Goal: Check status: Check status

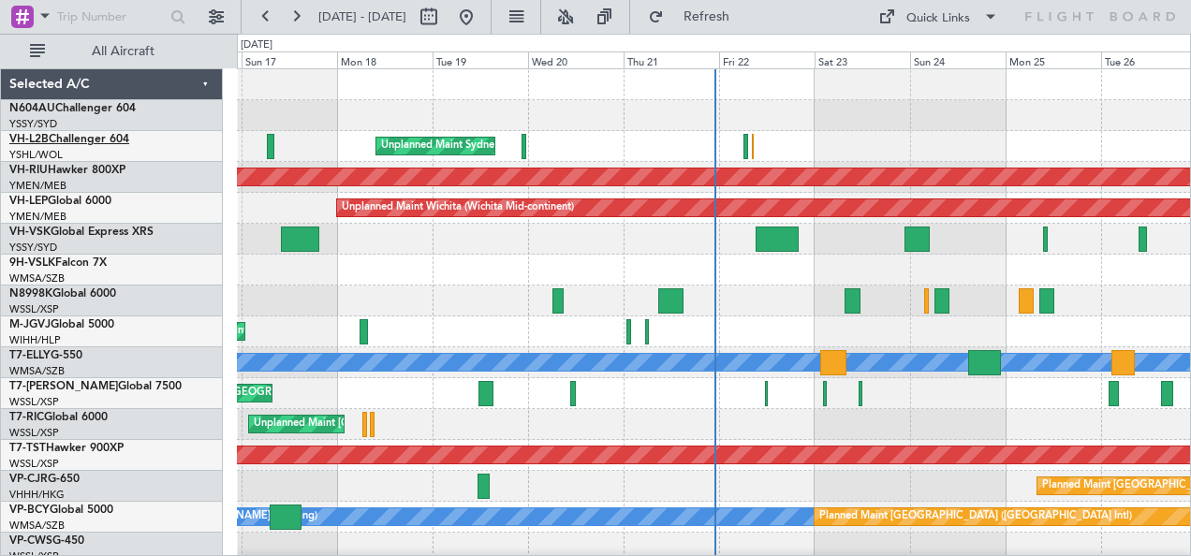
click at [54, 137] on link "VH-L2B Challenger 604" at bounding box center [69, 139] width 120 height 11
click at [296, 14] on button at bounding box center [296, 17] width 30 height 30
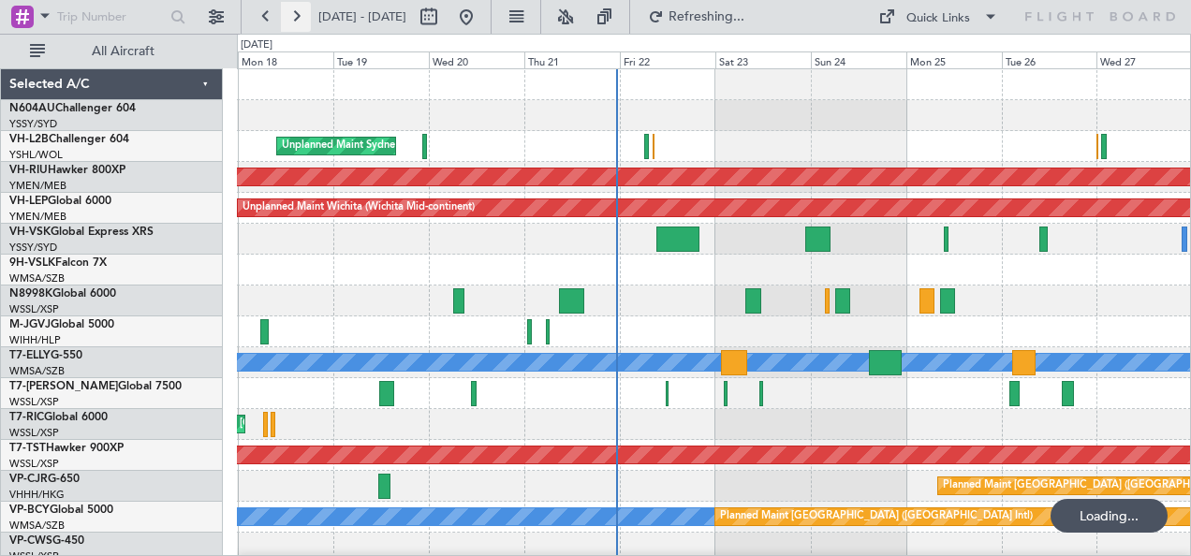
click at [297, 14] on button at bounding box center [296, 17] width 30 height 30
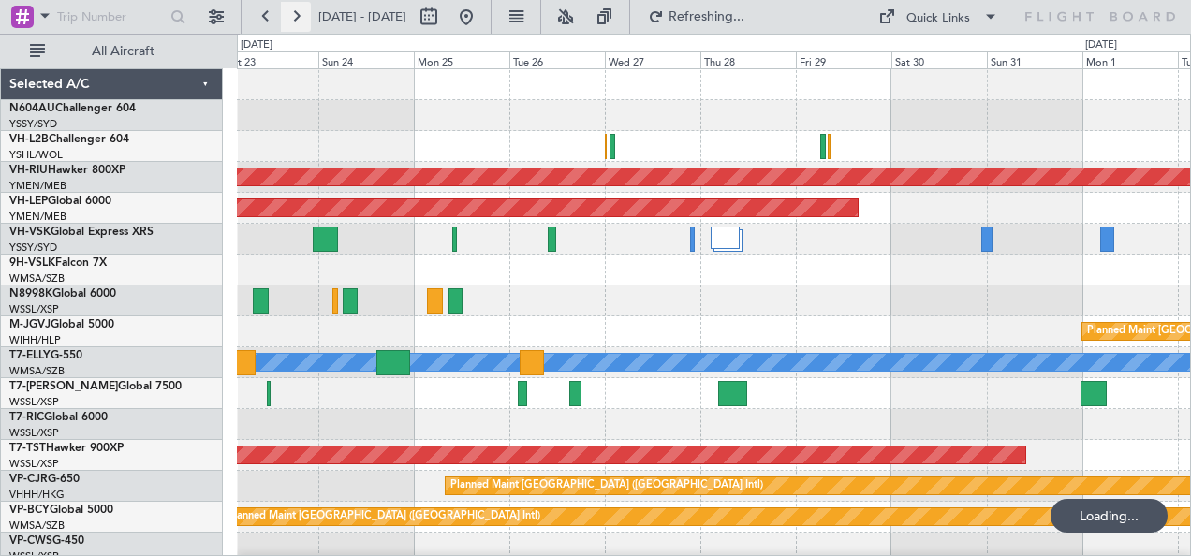
click at [297, 14] on button at bounding box center [296, 17] width 30 height 30
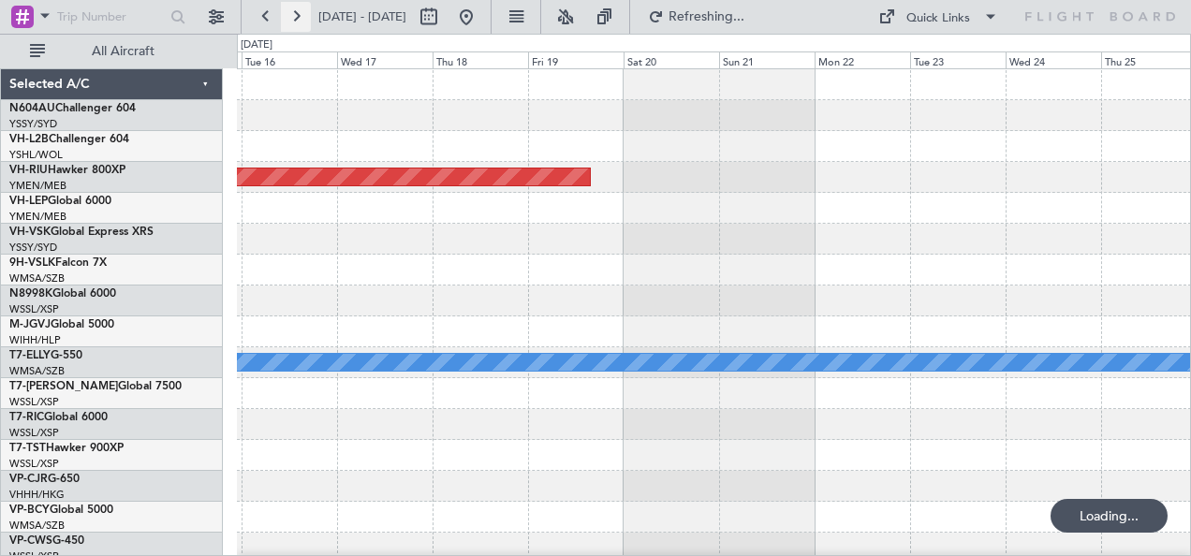
click at [297, 14] on button at bounding box center [296, 17] width 30 height 30
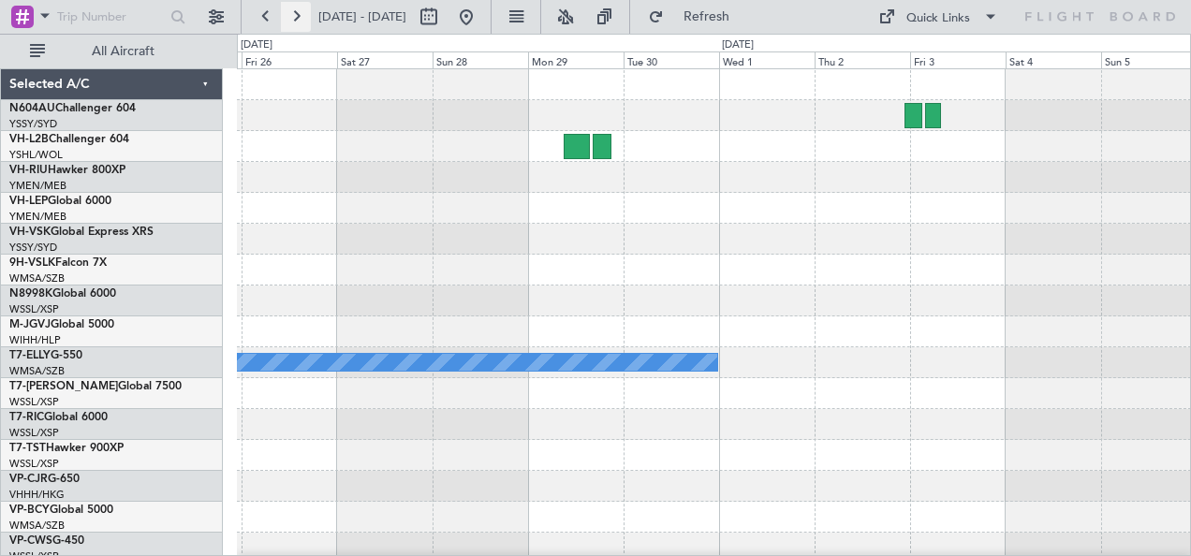
click at [297, 14] on button at bounding box center [296, 17] width 30 height 30
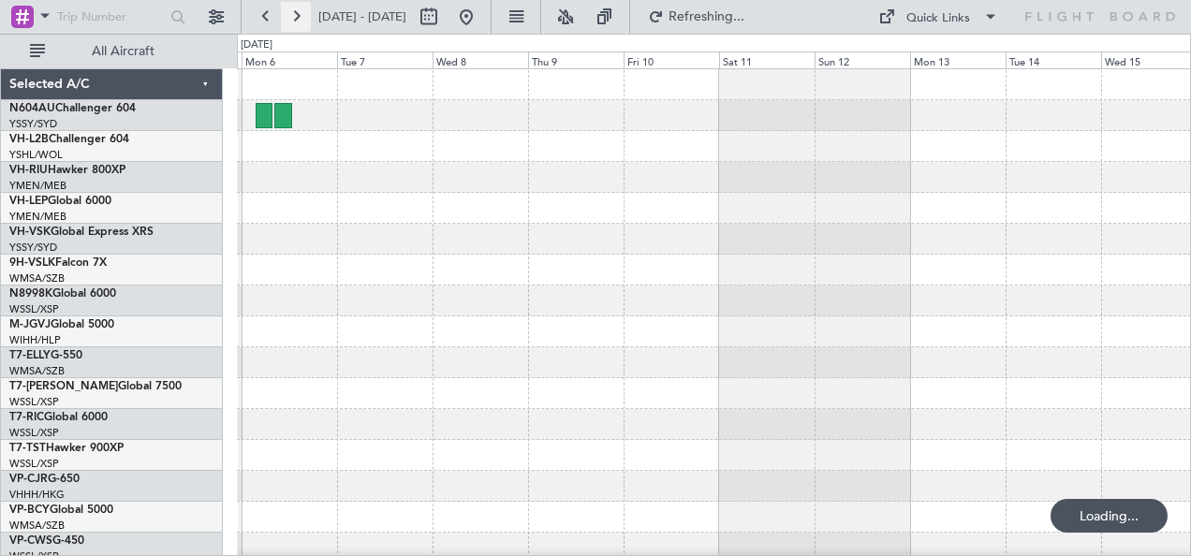
click at [297, 14] on button at bounding box center [296, 17] width 30 height 30
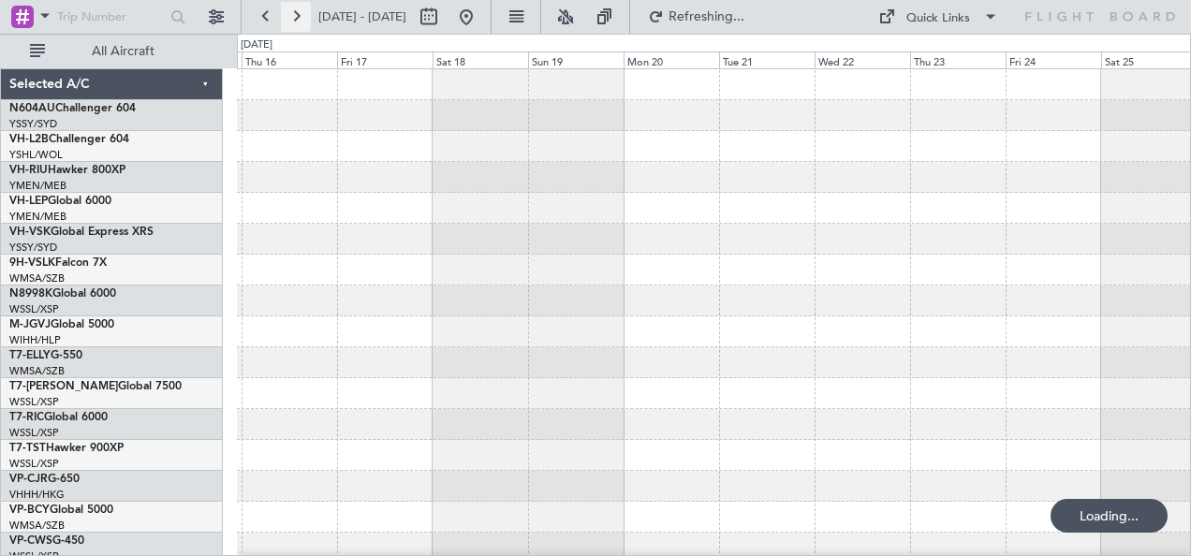
click at [297, 14] on button at bounding box center [296, 17] width 30 height 30
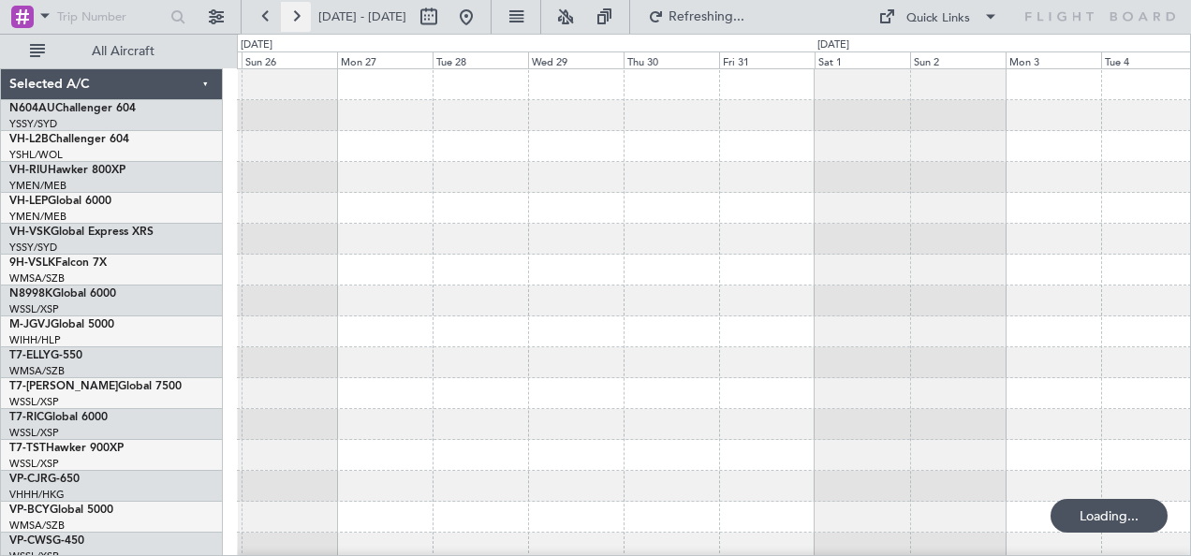
click at [297, 14] on button at bounding box center [296, 17] width 30 height 30
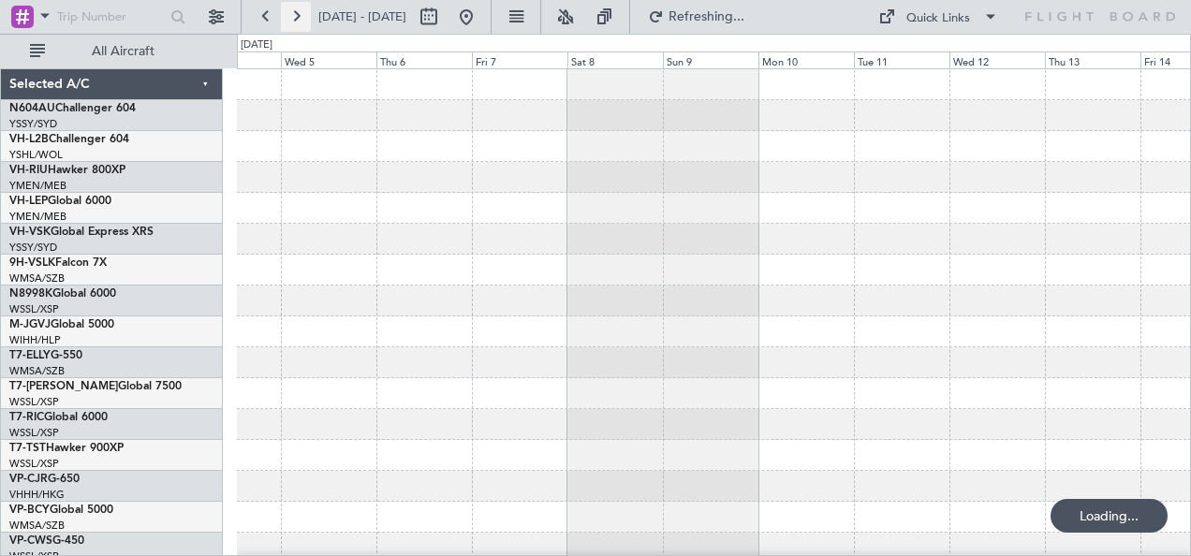
click at [297, 14] on button at bounding box center [296, 17] width 30 height 30
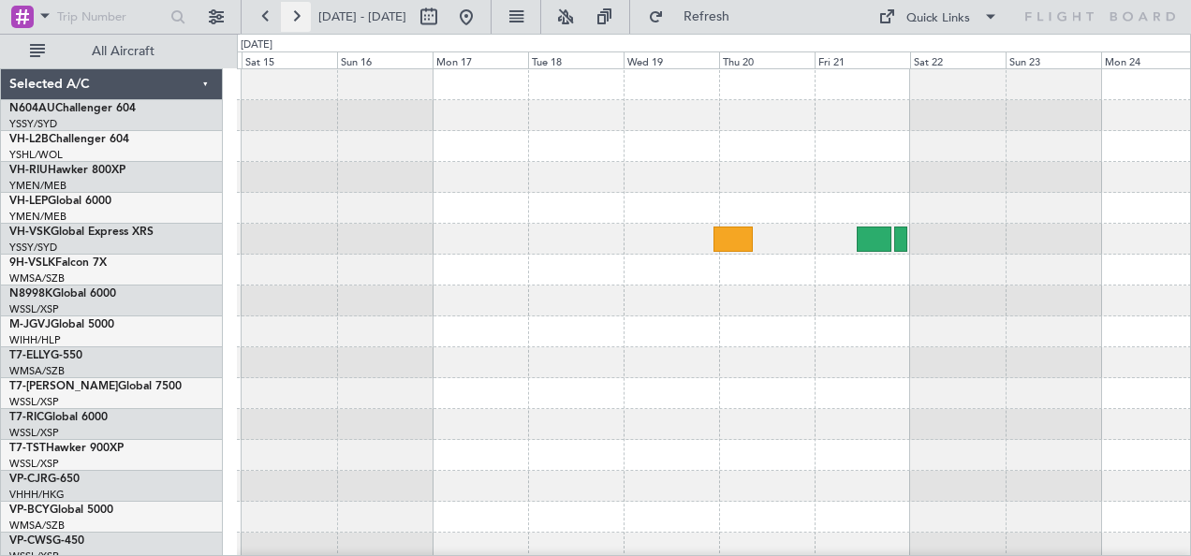
click at [297, 14] on button at bounding box center [296, 17] width 30 height 30
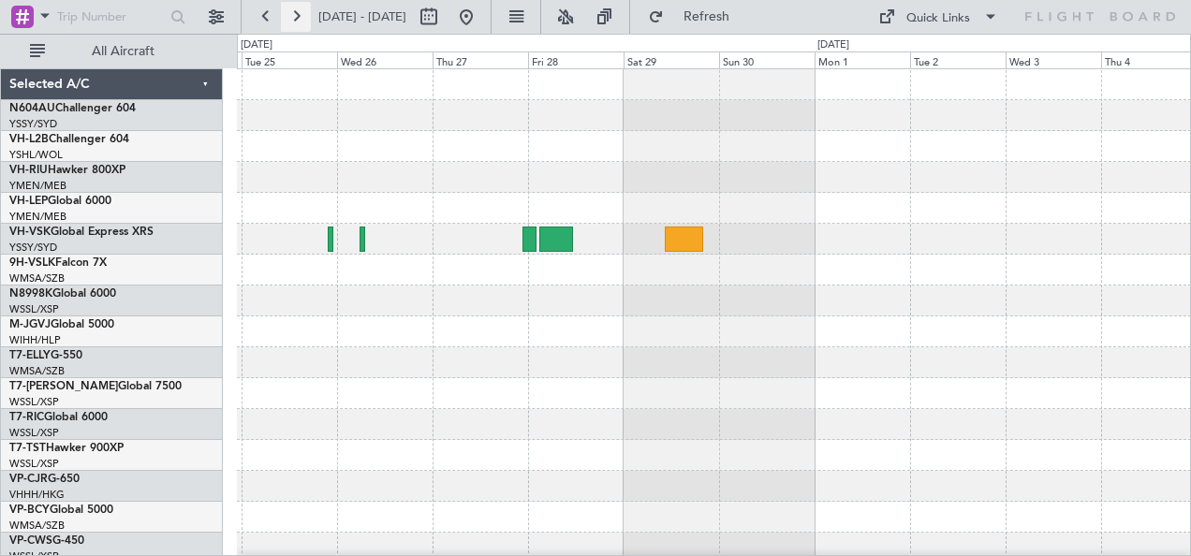
click at [297, 14] on button at bounding box center [296, 17] width 30 height 30
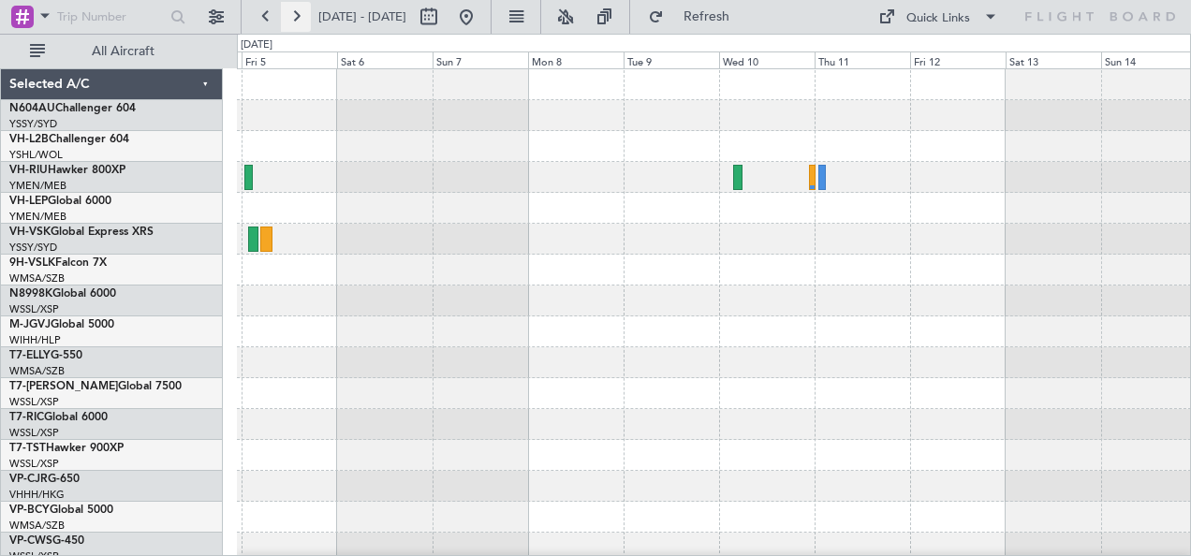
click at [297, 14] on button at bounding box center [296, 17] width 30 height 30
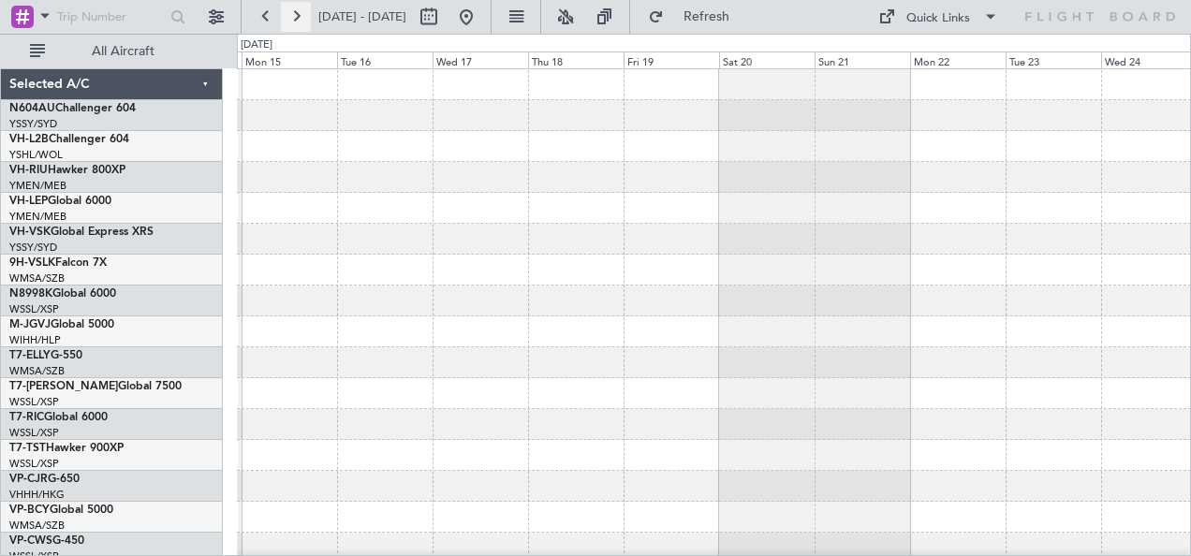
click at [297, 14] on button at bounding box center [296, 17] width 30 height 30
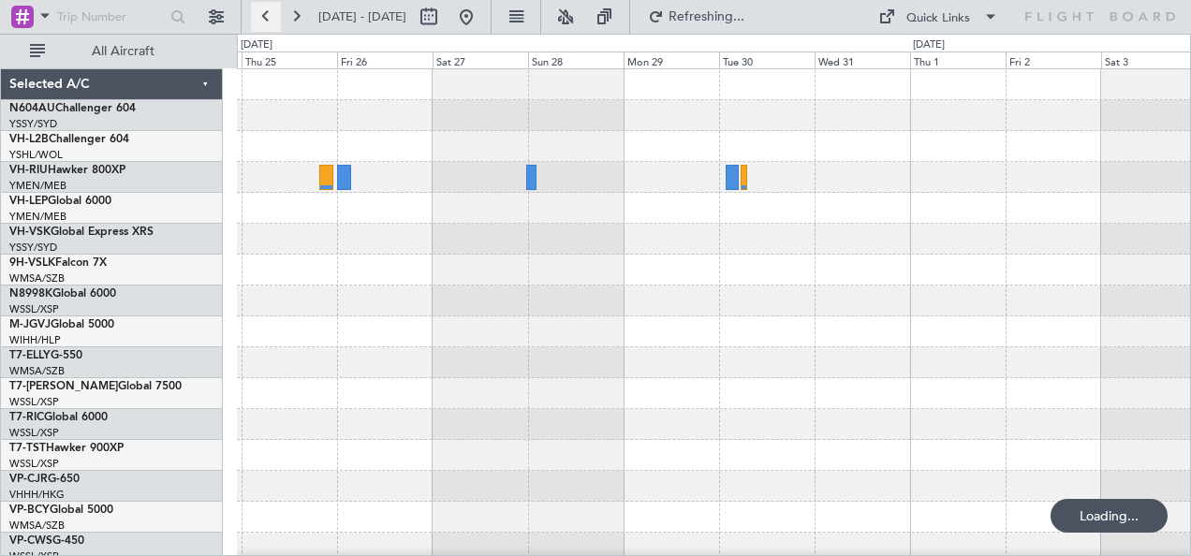
click at [264, 13] on button at bounding box center [266, 17] width 30 height 30
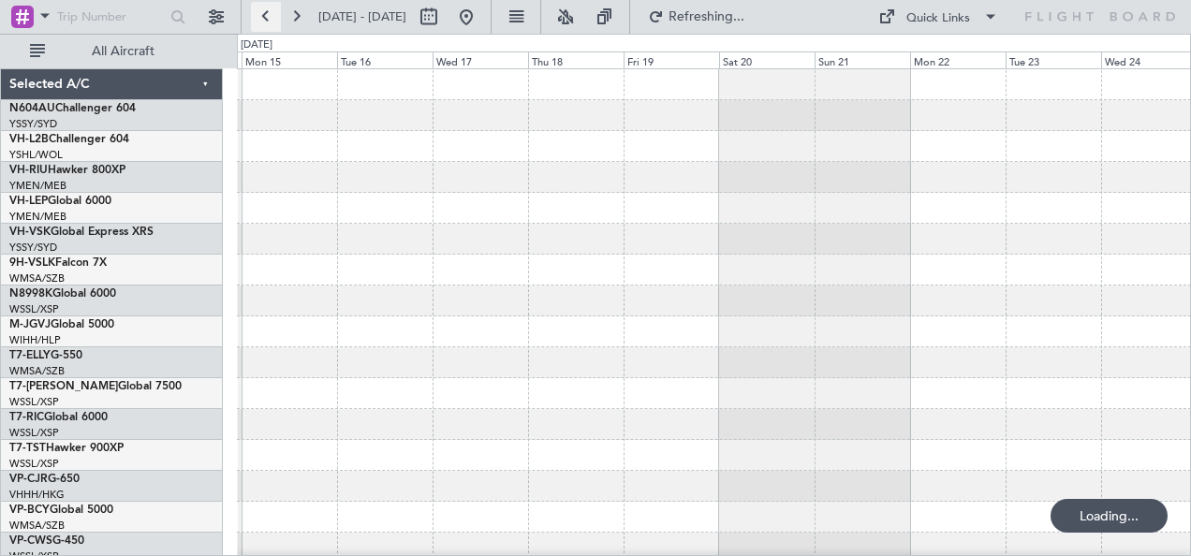
click at [264, 13] on button at bounding box center [266, 17] width 30 height 30
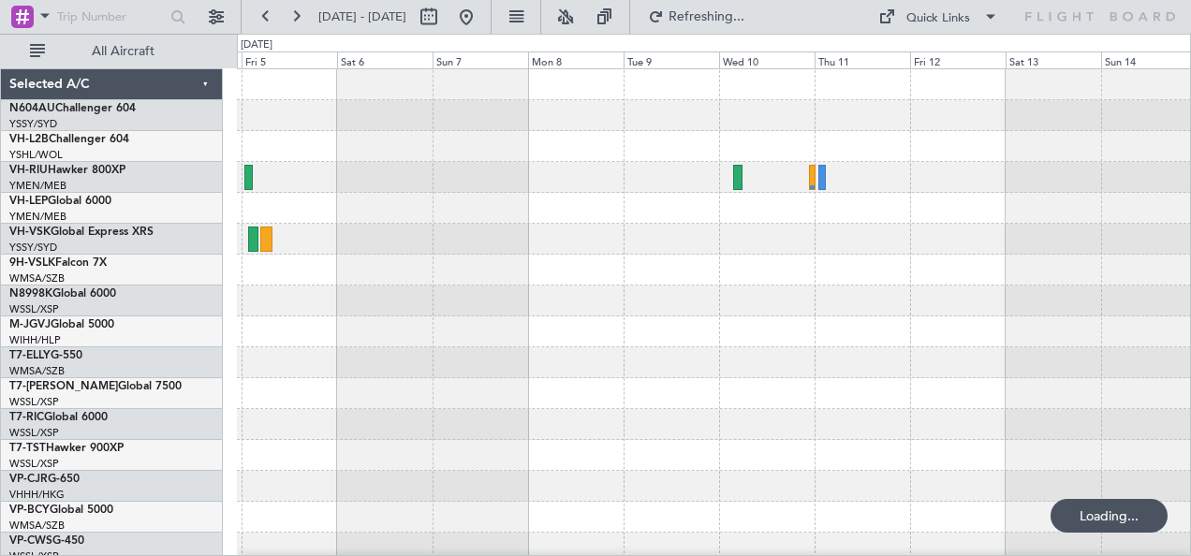
click at [993, 195] on div at bounding box center [714, 208] width 954 height 31
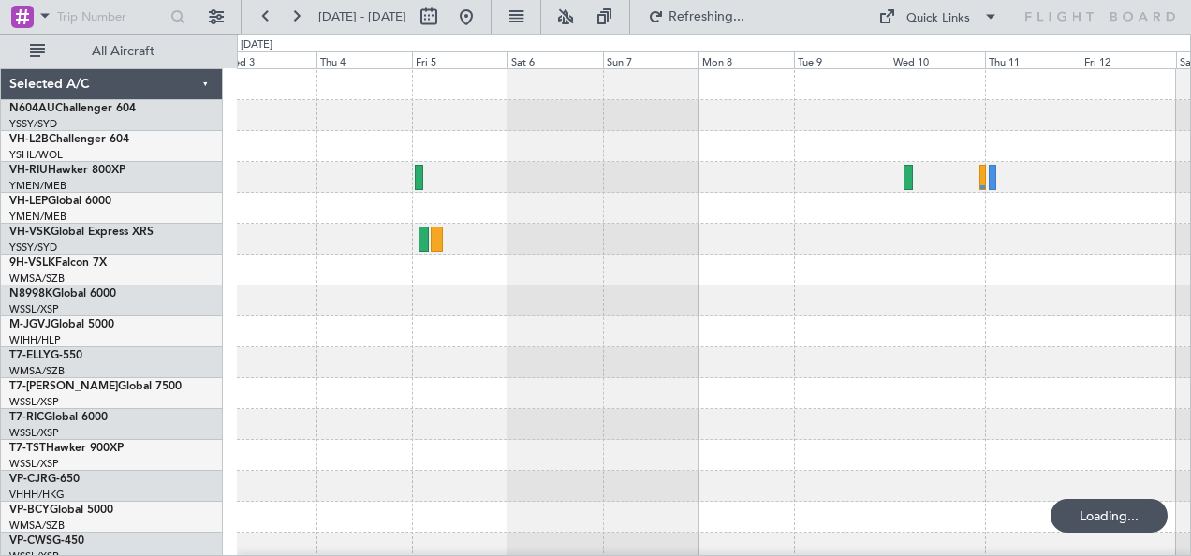
click at [646, 245] on div at bounding box center [714, 239] width 954 height 31
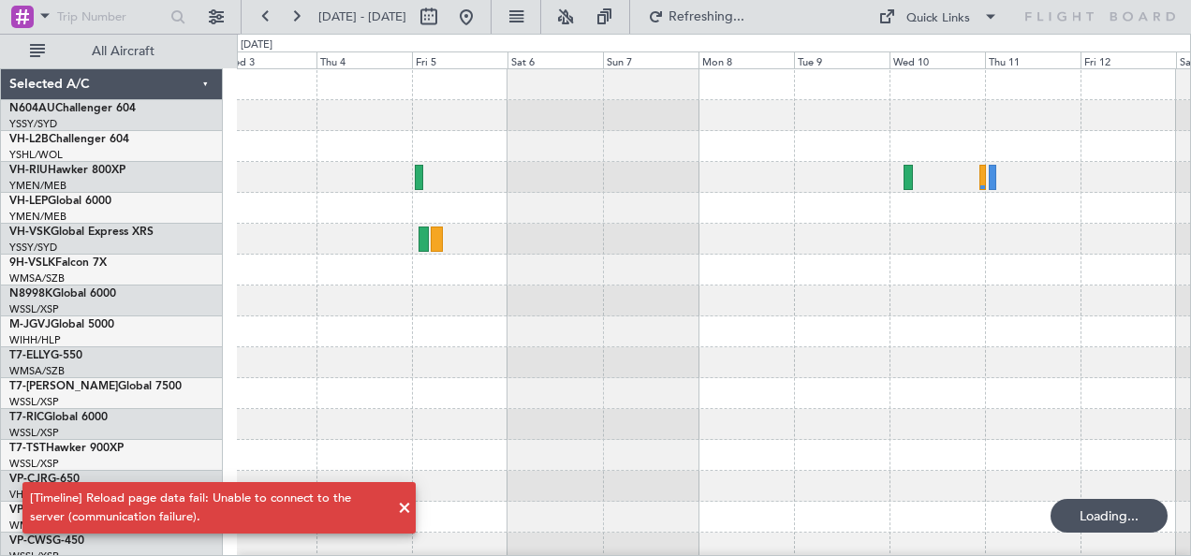
click at [1063, 241] on div at bounding box center [714, 239] width 954 height 31
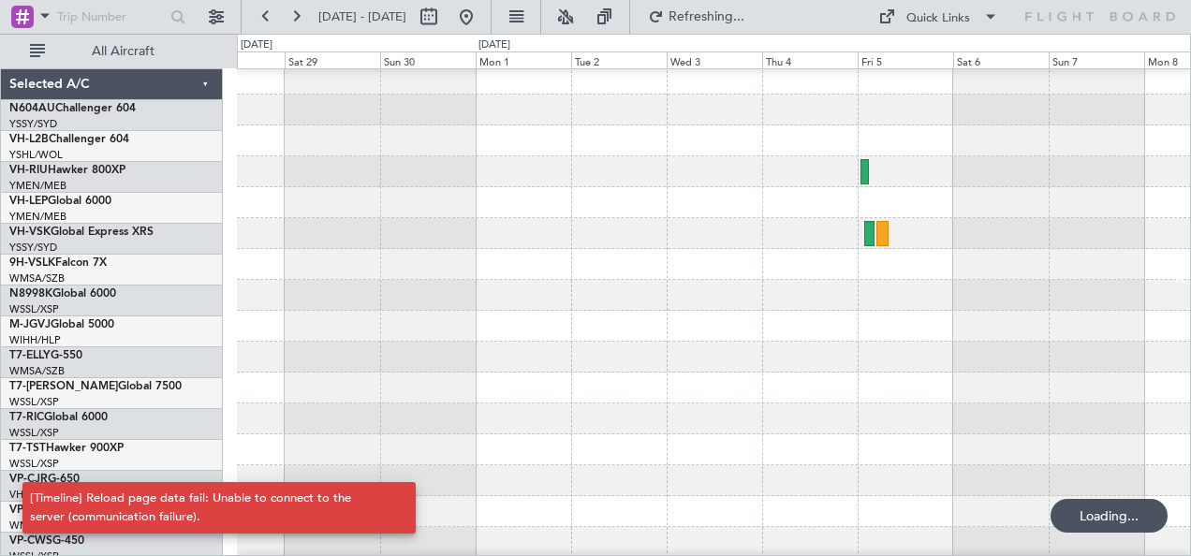
scroll to position [6, 0]
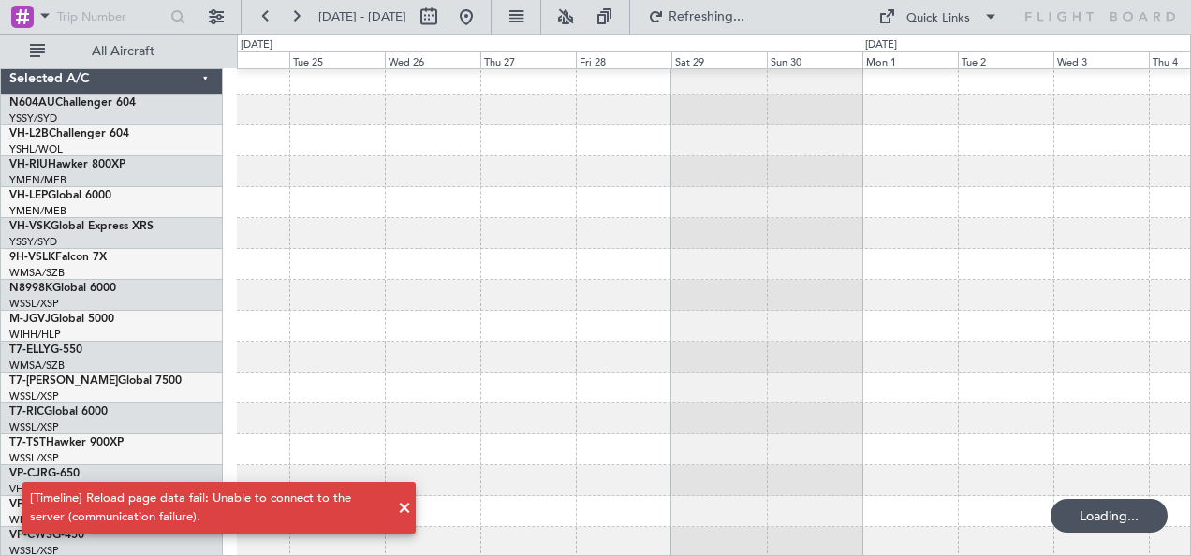
click at [1019, 236] on div at bounding box center [714, 233] width 954 height 31
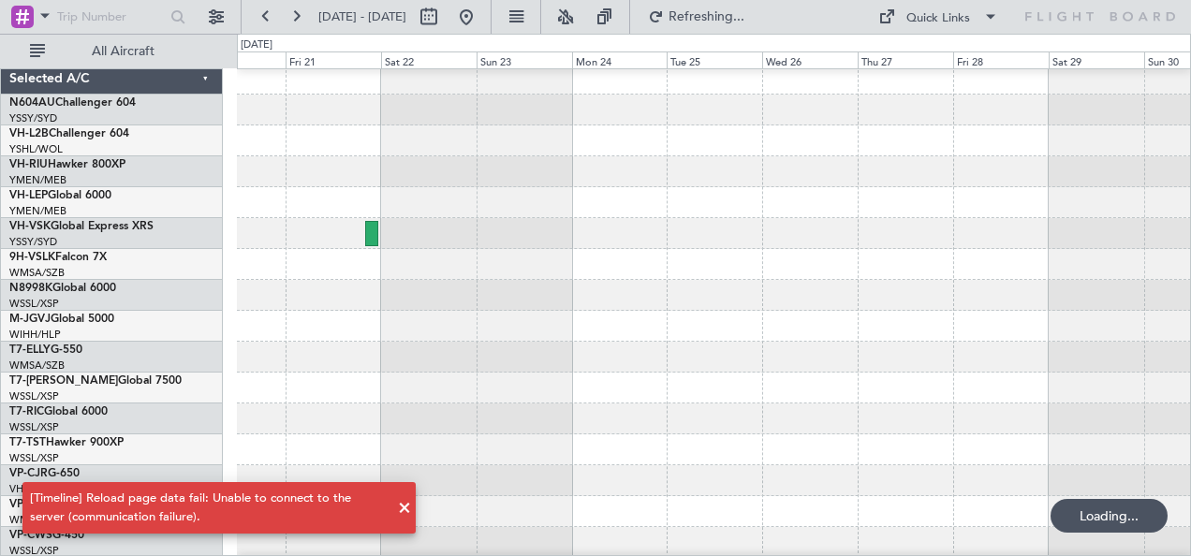
click at [1006, 191] on div at bounding box center [714, 311] width 954 height 495
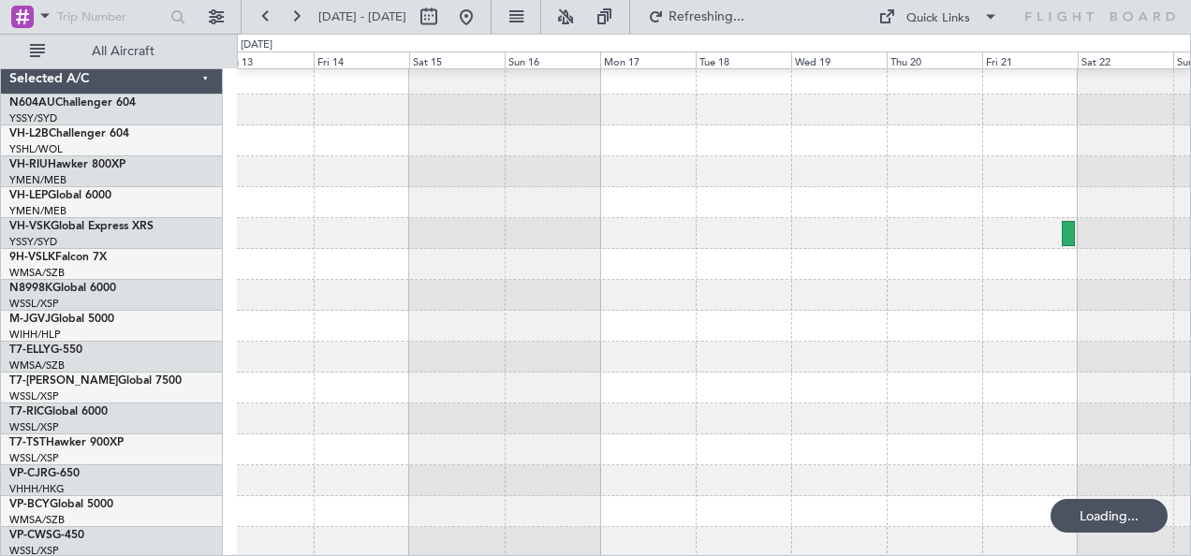
click at [923, 213] on div at bounding box center [714, 311] width 954 height 495
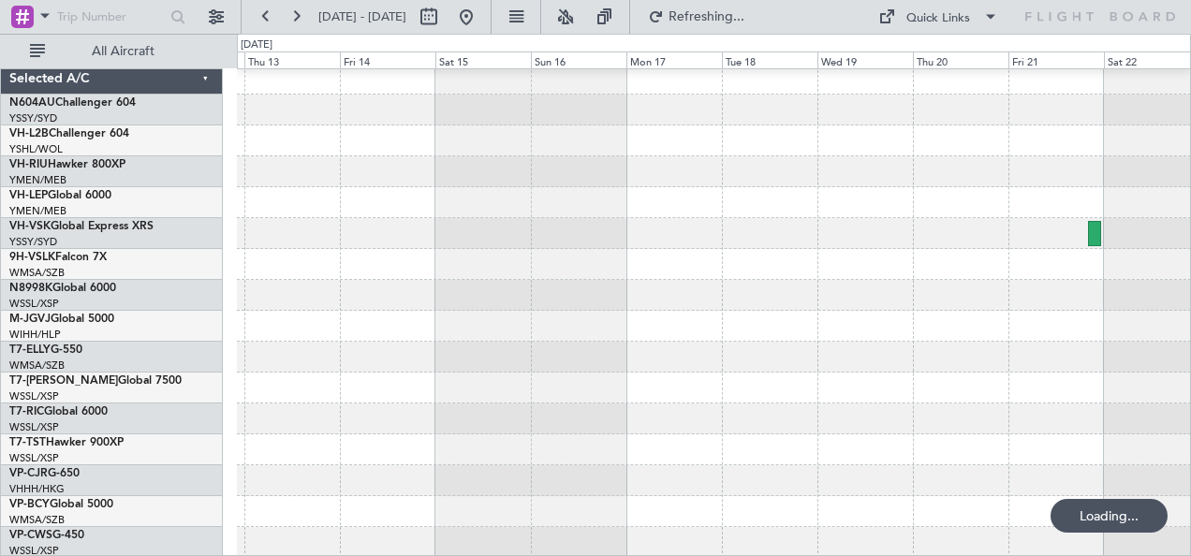
click at [597, 283] on div at bounding box center [714, 311] width 954 height 495
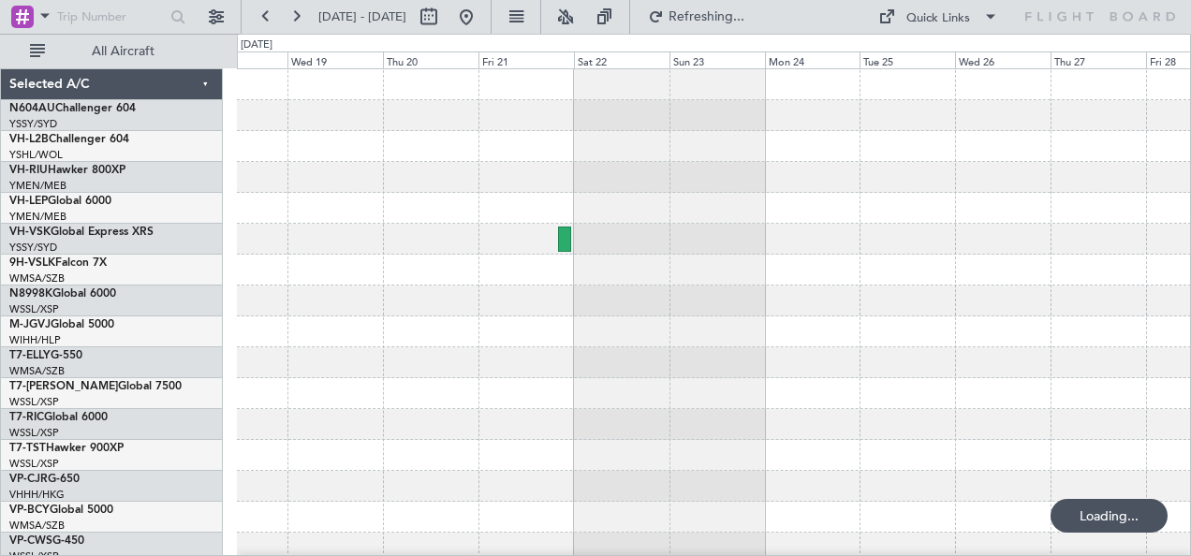
click at [710, 287] on div at bounding box center [714, 316] width 954 height 495
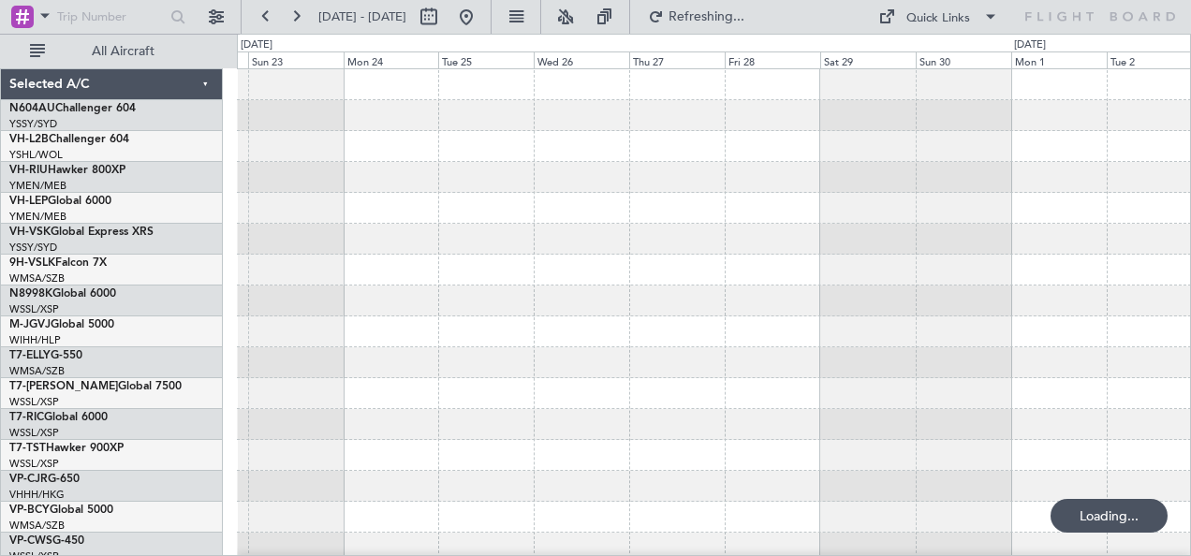
click at [644, 270] on div at bounding box center [714, 270] width 954 height 31
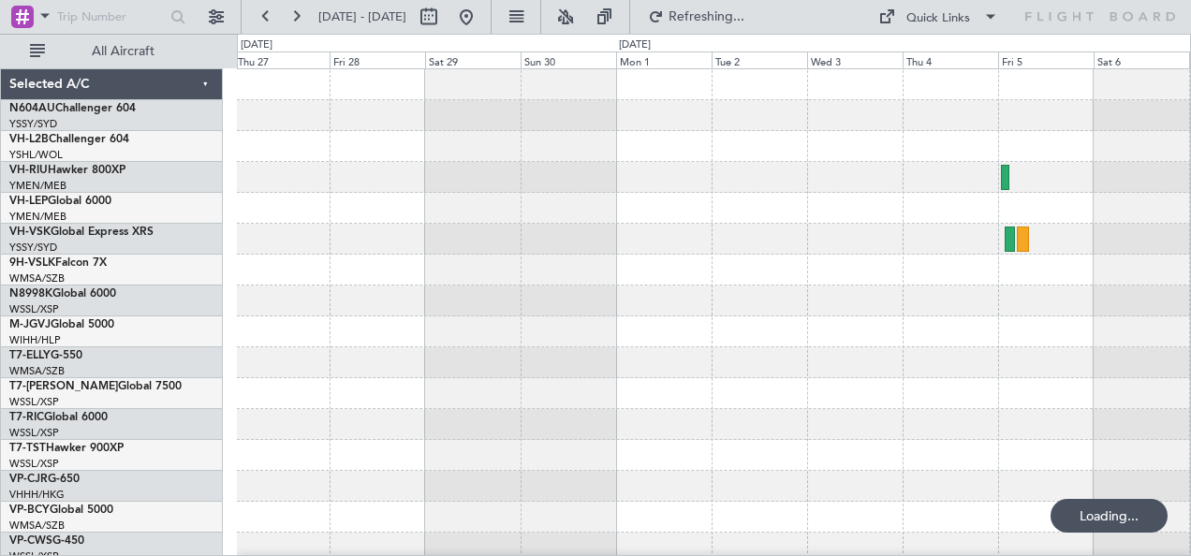
click at [1054, 286] on div at bounding box center [714, 301] width 954 height 31
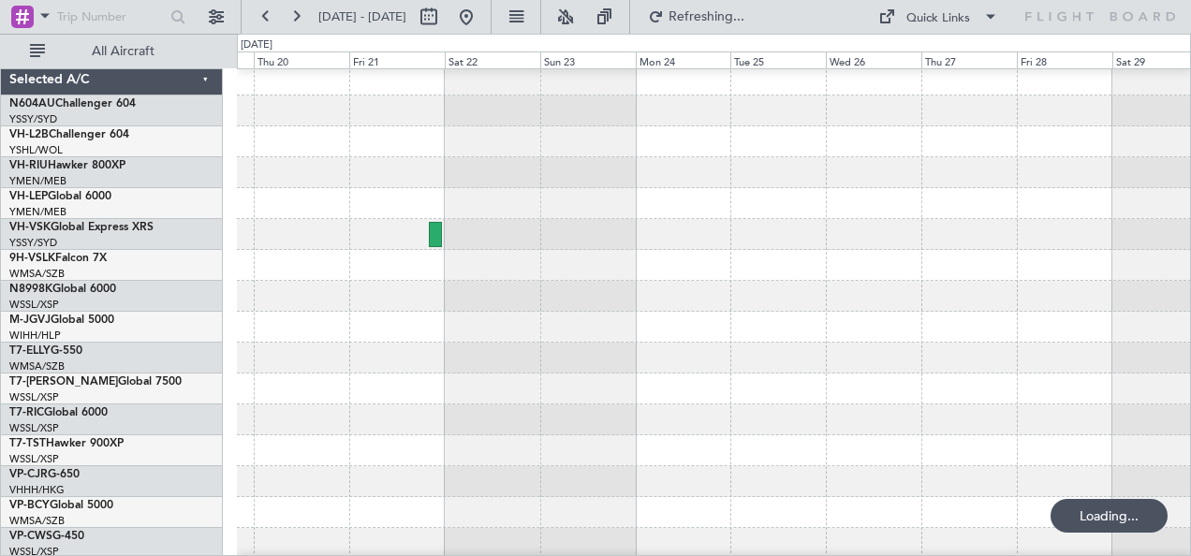
click at [1169, 266] on div at bounding box center [714, 312] width 954 height 495
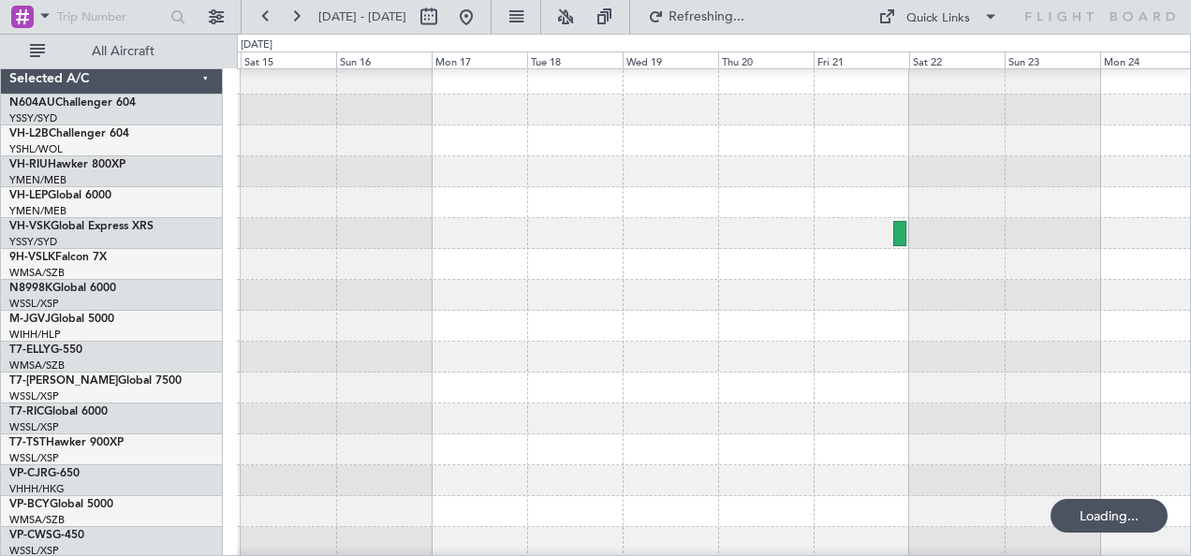
click at [1055, 258] on div at bounding box center [714, 264] width 954 height 31
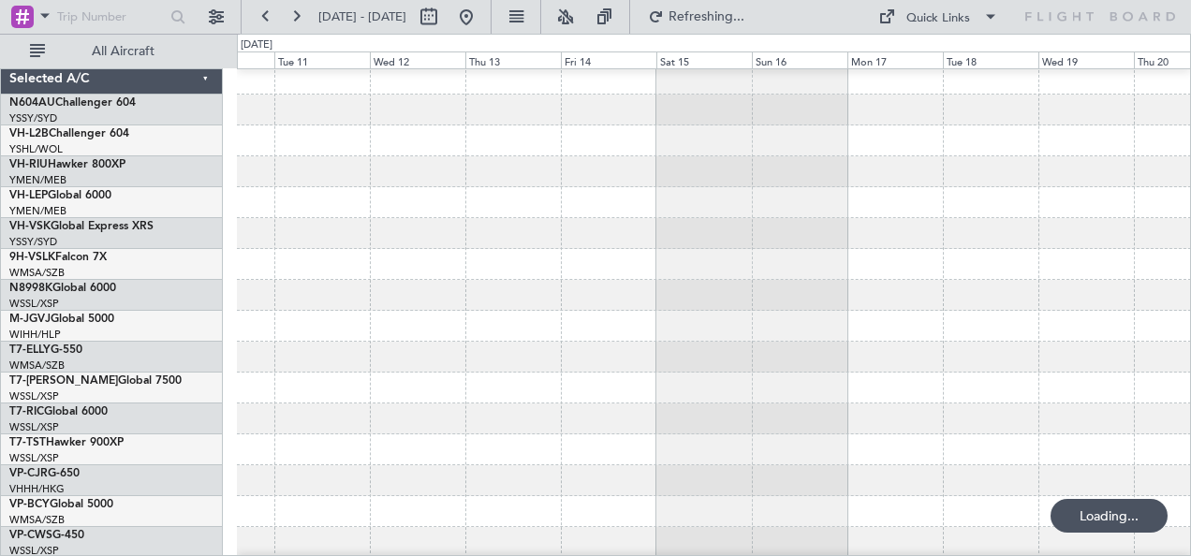
click at [1027, 249] on div at bounding box center [714, 311] width 954 height 495
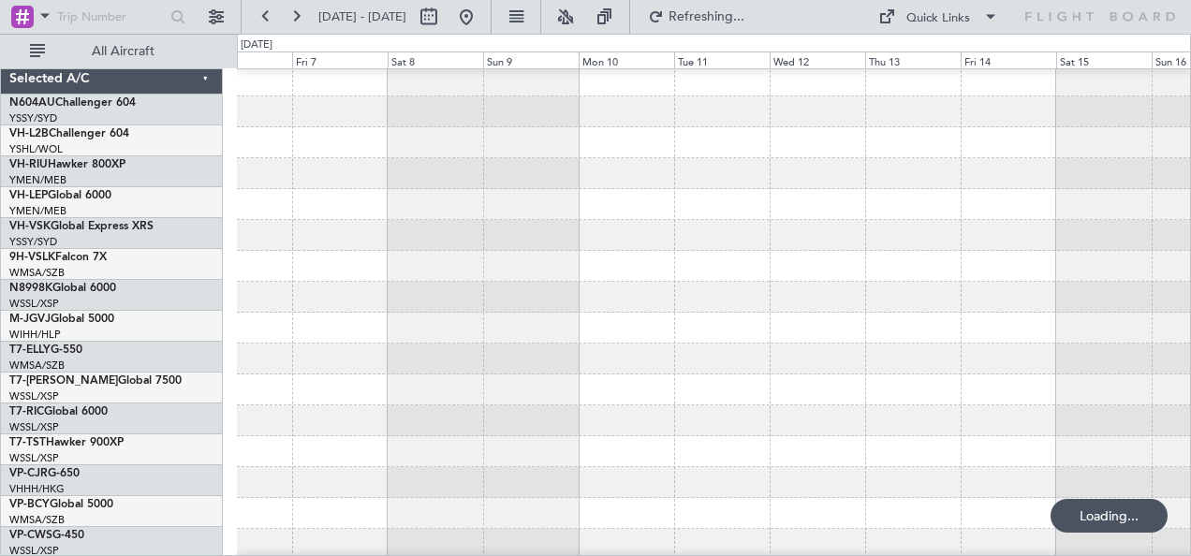
scroll to position [4, 0]
click at [933, 248] on div at bounding box center [714, 235] width 954 height 31
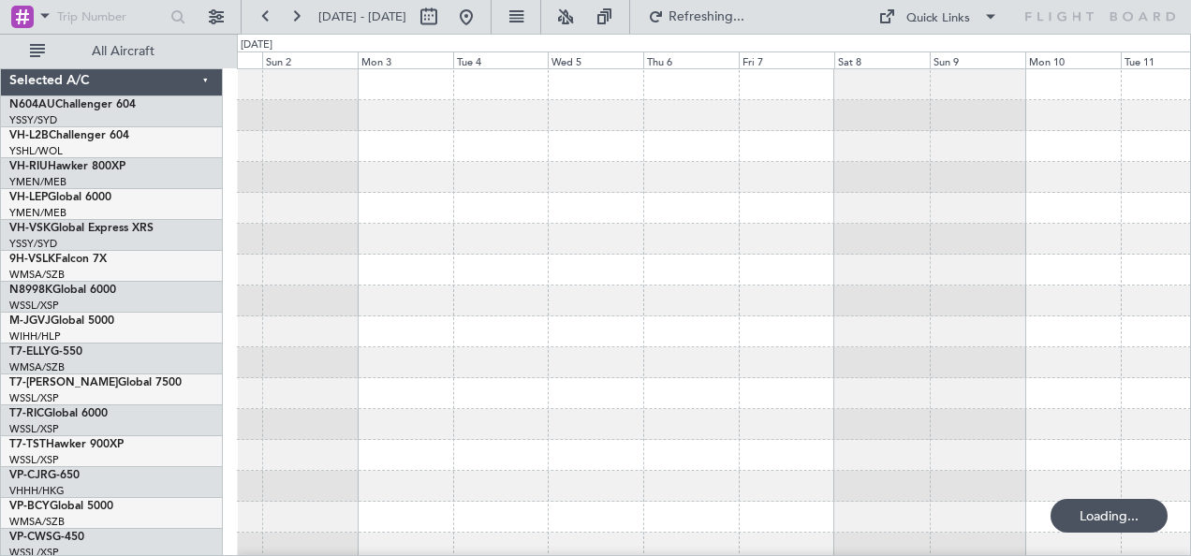
scroll to position [0, 0]
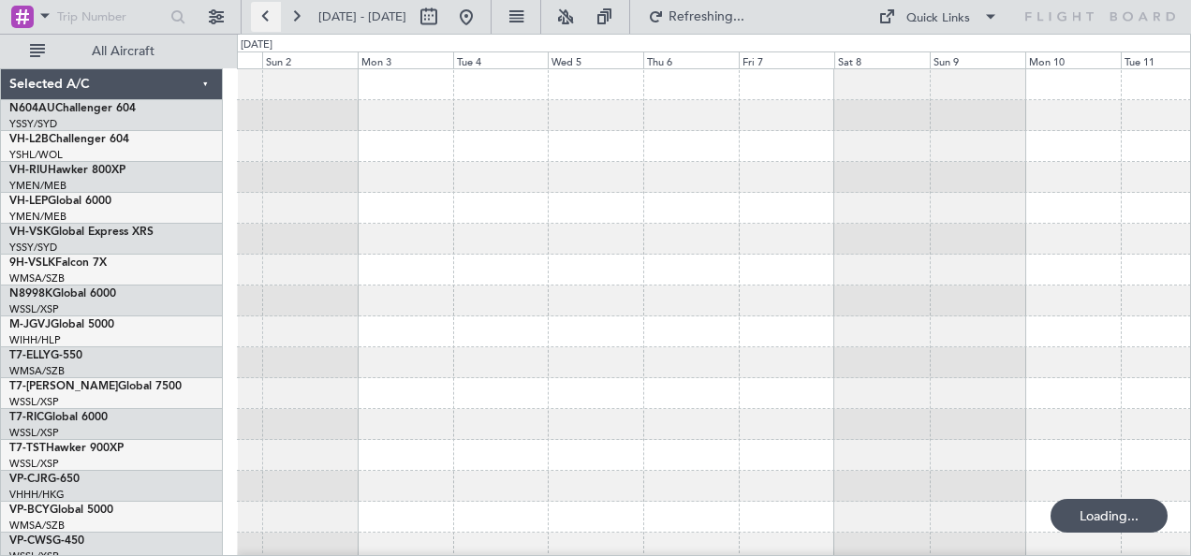
click at [266, 21] on button at bounding box center [266, 17] width 30 height 30
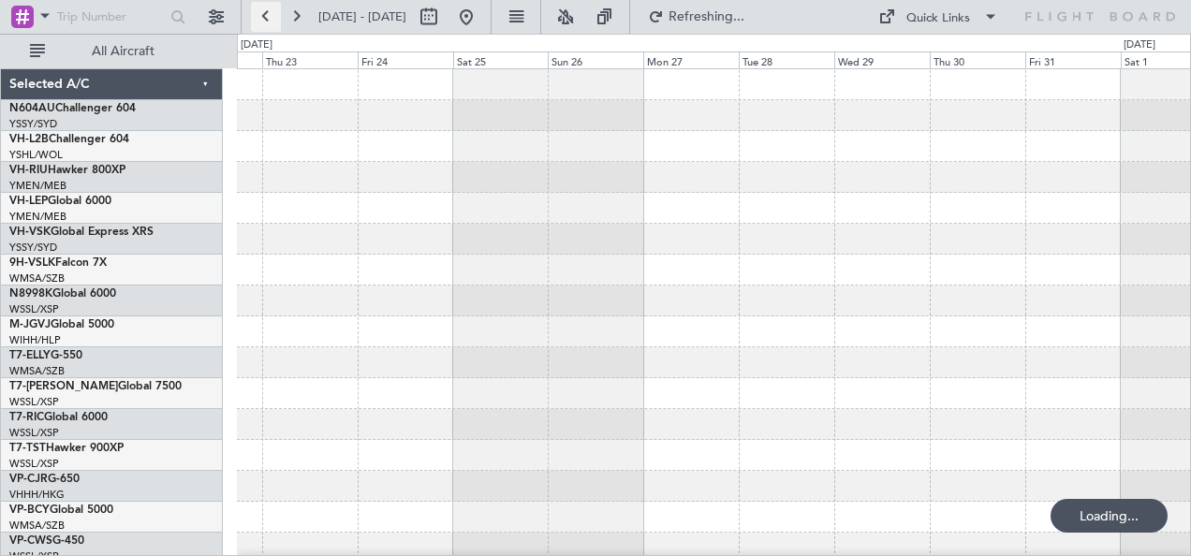
click at [266, 21] on button at bounding box center [266, 17] width 30 height 30
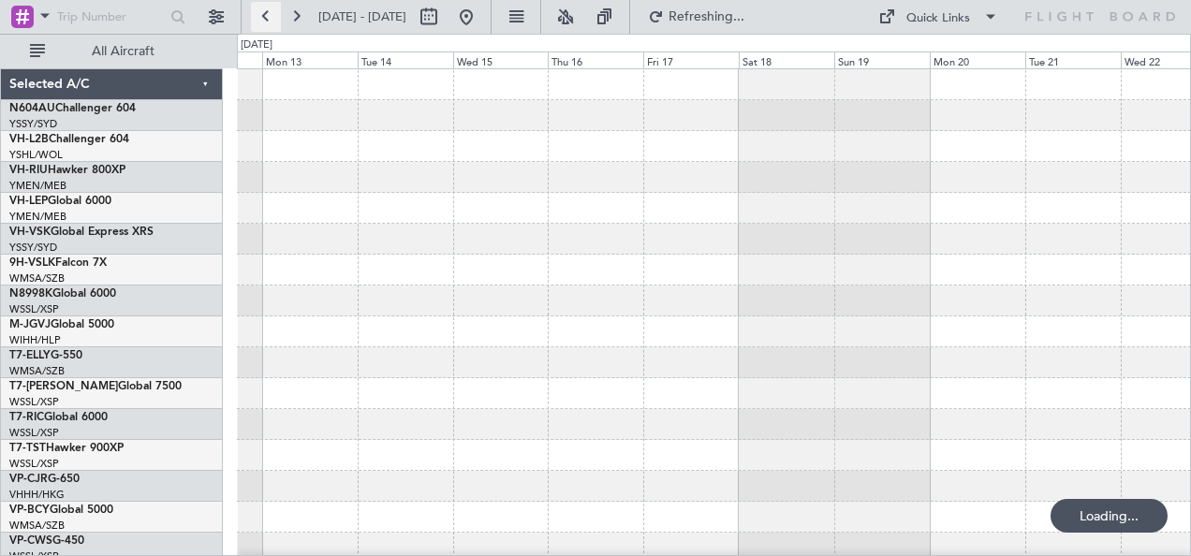
click at [266, 21] on button at bounding box center [266, 17] width 30 height 30
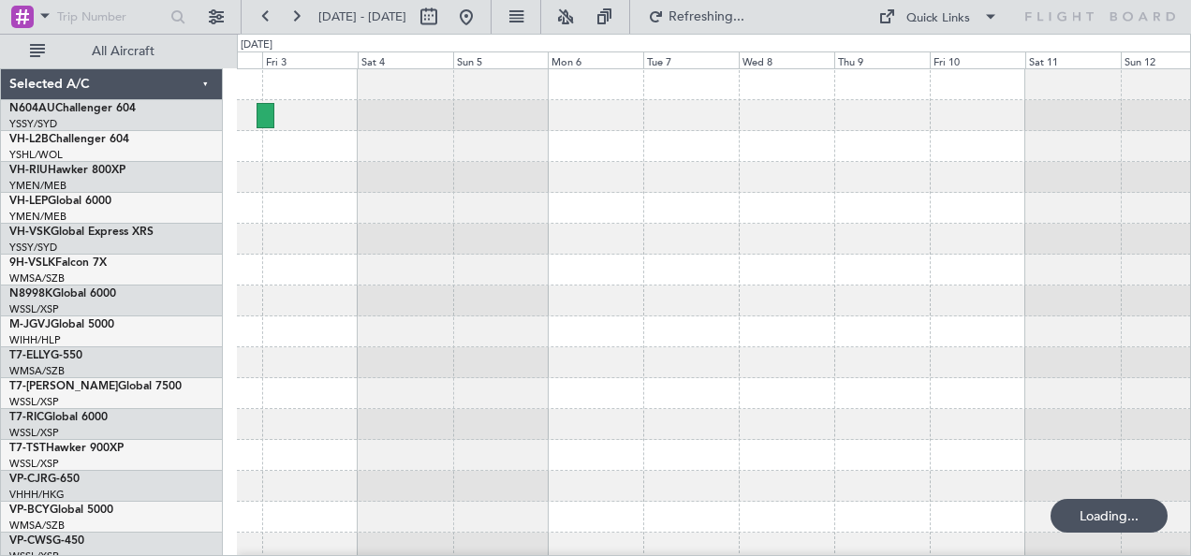
click at [514, 165] on div at bounding box center [714, 177] width 954 height 31
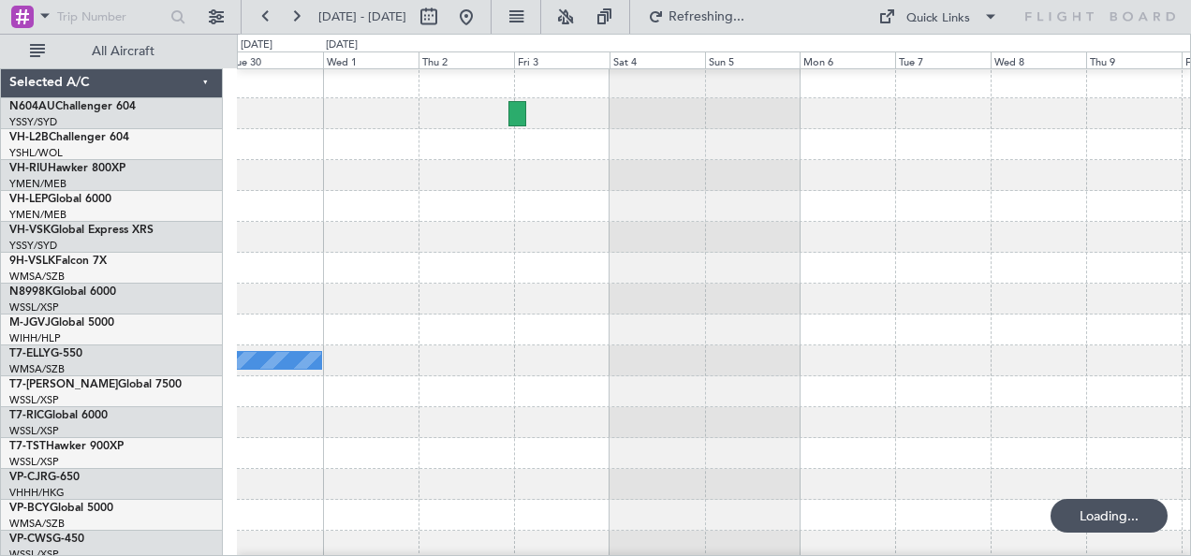
click at [571, 148] on div "[PERSON_NAME]" at bounding box center [714, 314] width 954 height 495
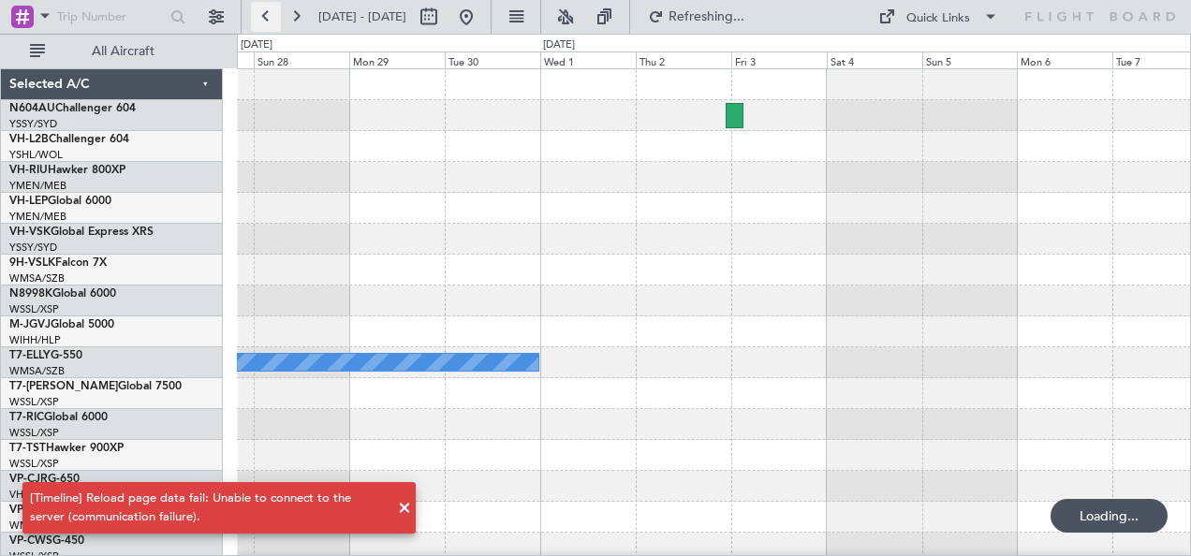
click at [269, 16] on button at bounding box center [266, 17] width 30 height 30
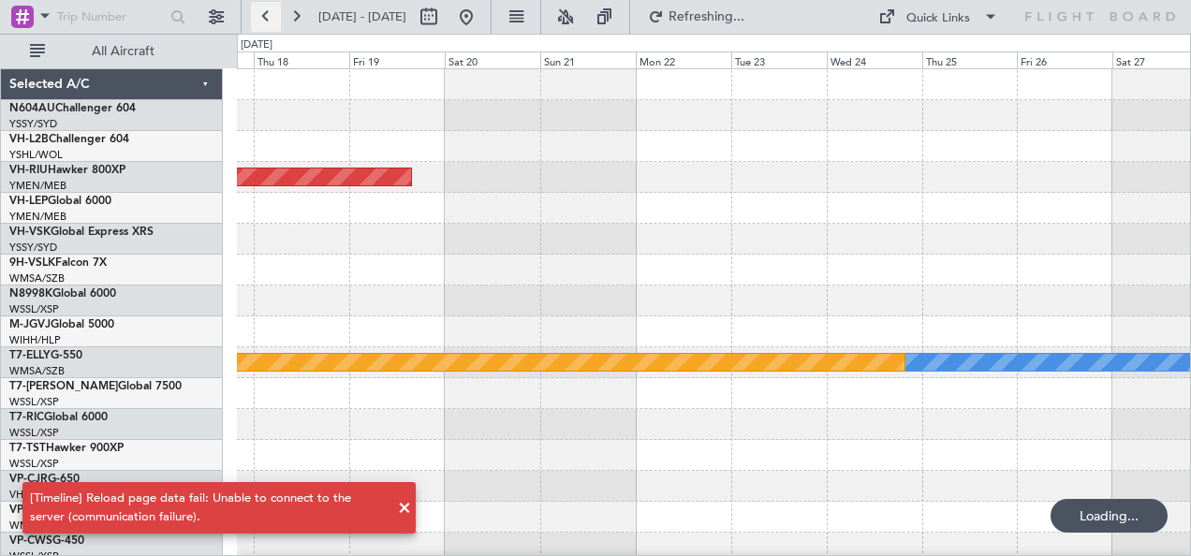
click at [269, 16] on button at bounding box center [266, 17] width 30 height 30
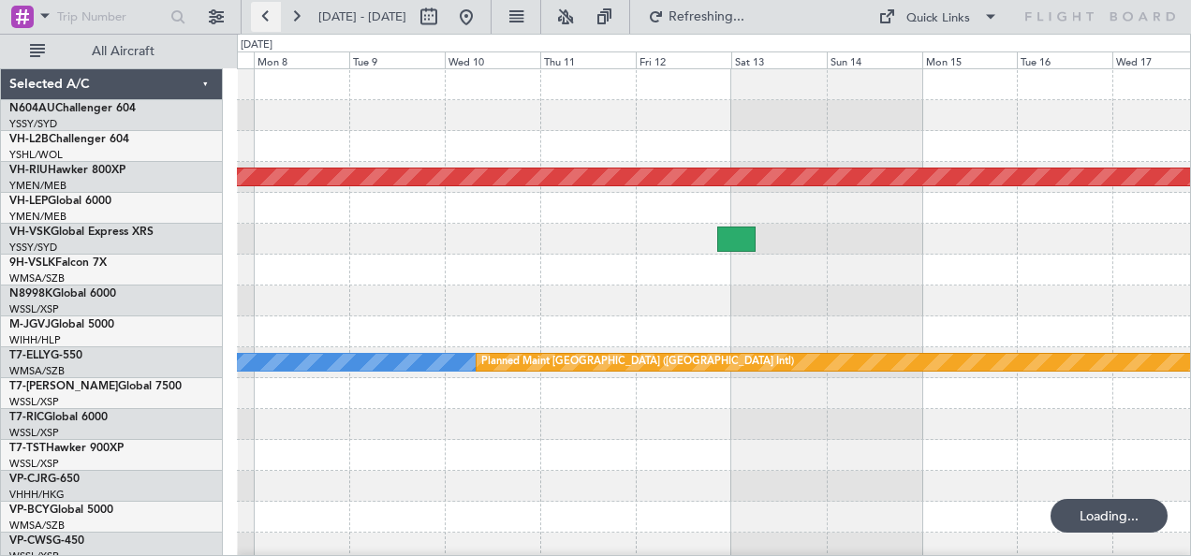
click at [269, 16] on button at bounding box center [266, 17] width 30 height 30
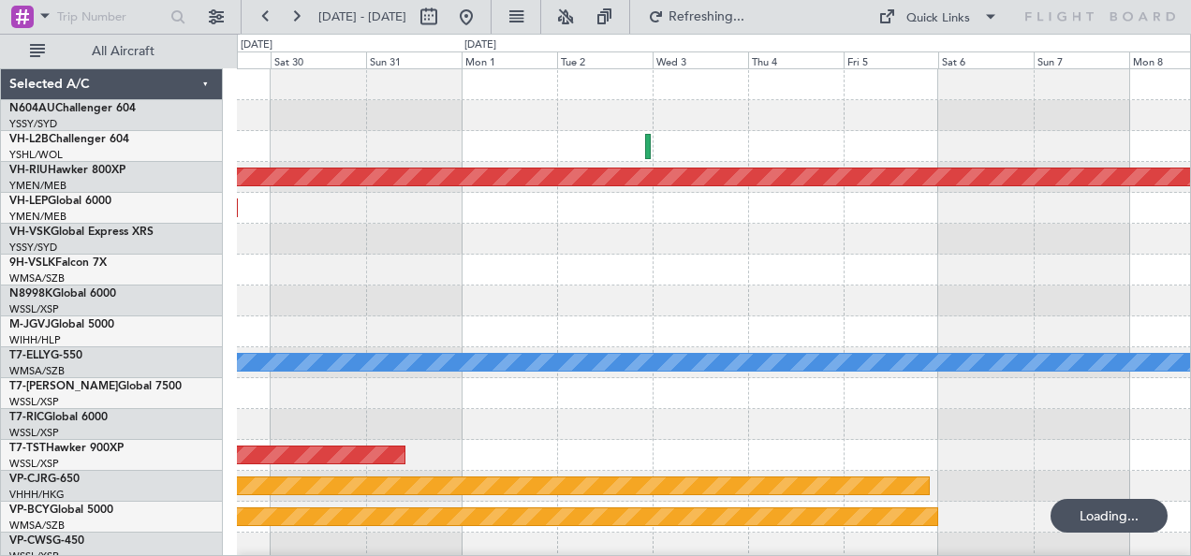
click at [461, 161] on div "Planned Maint [GEOGRAPHIC_DATA] ([GEOGRAPHIC_DATA]) Unplanned Maint Wichita (Wi…" at bounding box center [714, 316] width 954 height 495
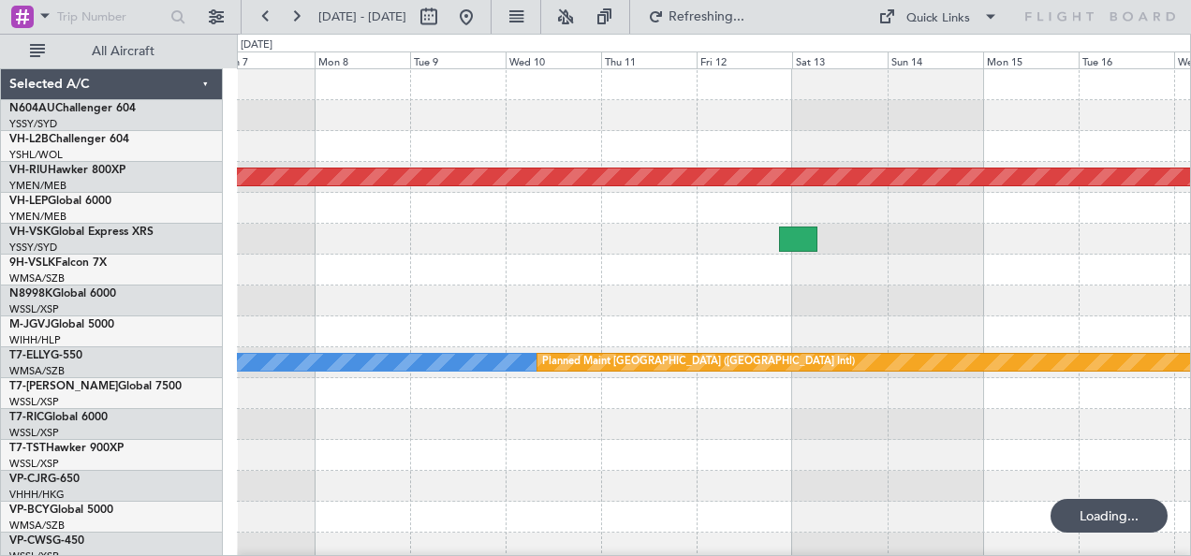
click at [242, 133] on div at bounding box center [714, 146] width 954 height 31
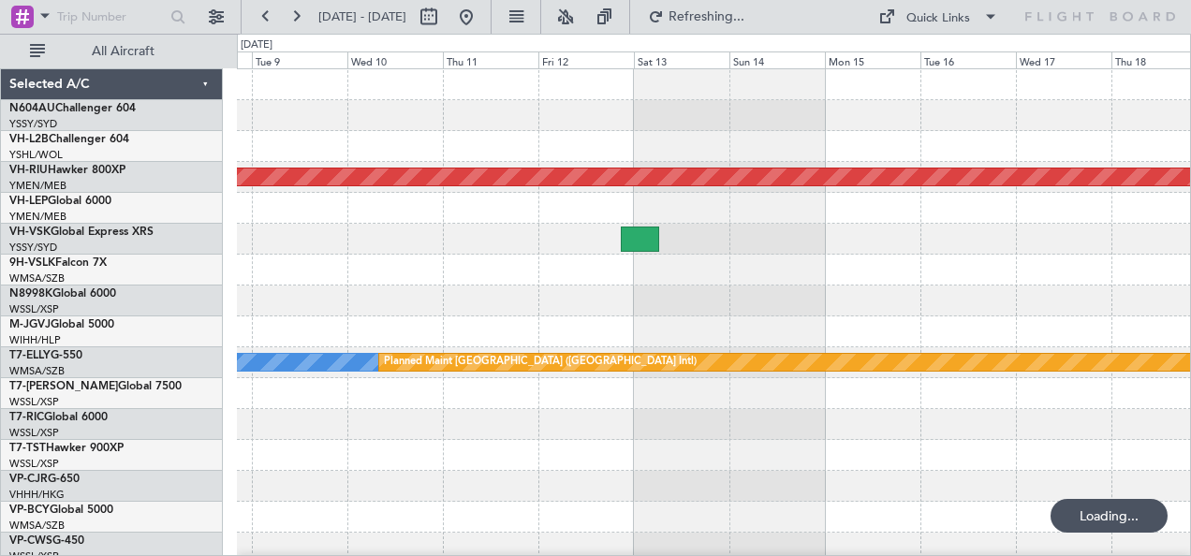
click at [322, 127] on div at bounding box center [714, 115] width 954 height 31
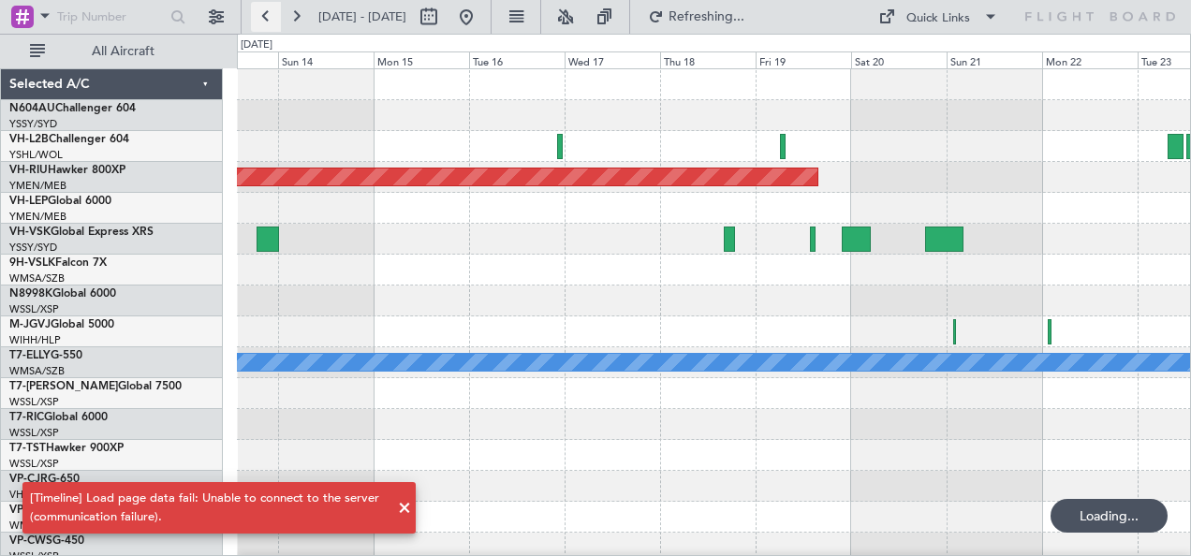
click at [264, 14] on button at bounding box center [266, 17] width 30 height 30
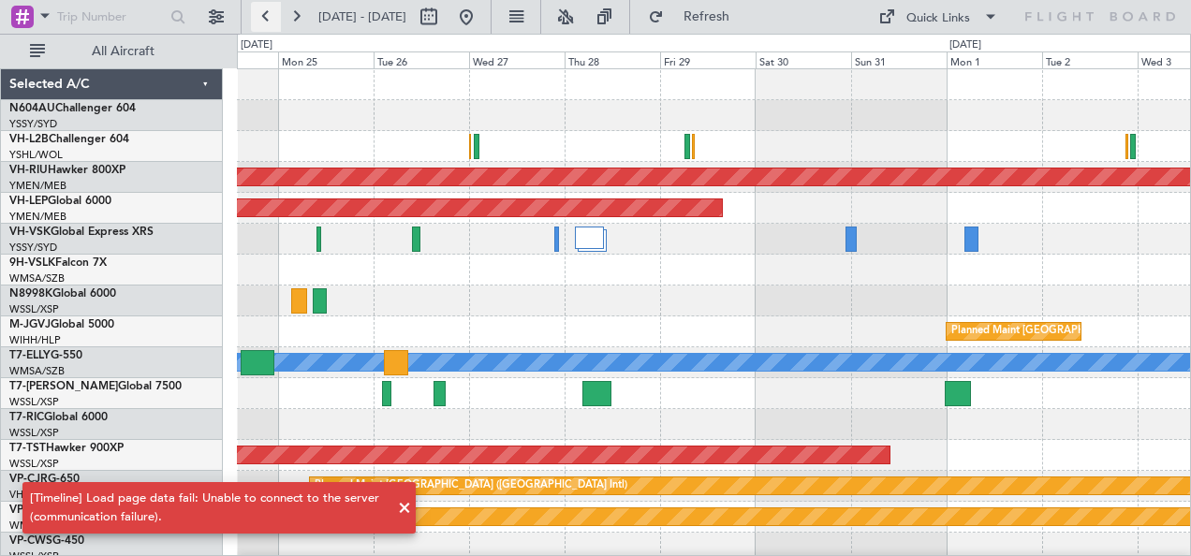
click at [264, 14] on button at bounding box center [266, 17] width 30 height 30
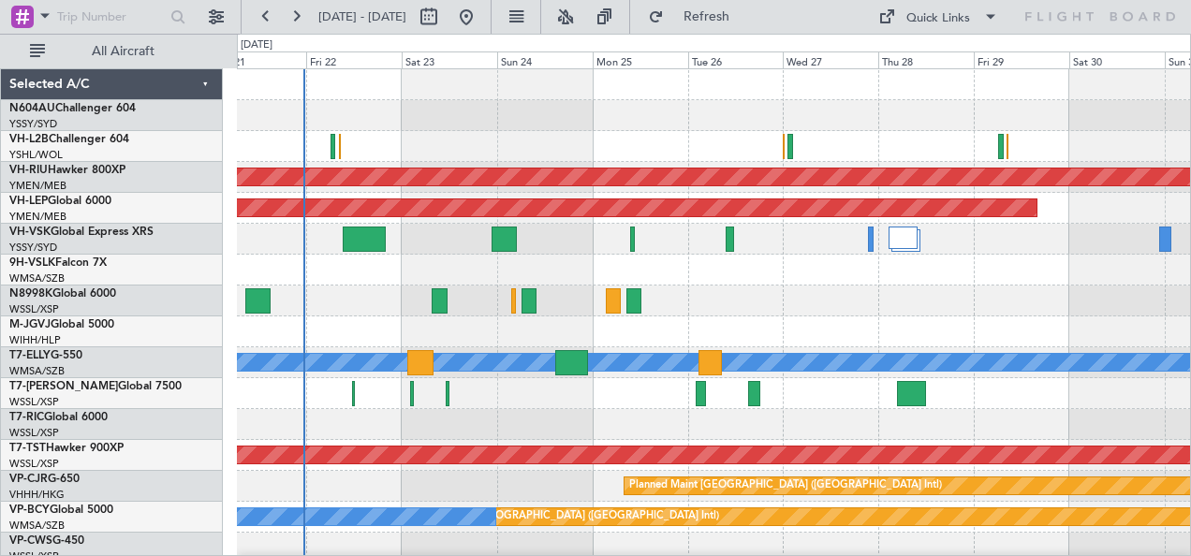
click at [485, 133] on div "Unplanned Maint Sydney ([PERSON_NAME] Intl)" at bounding box center [714, 146] width 954 height 31
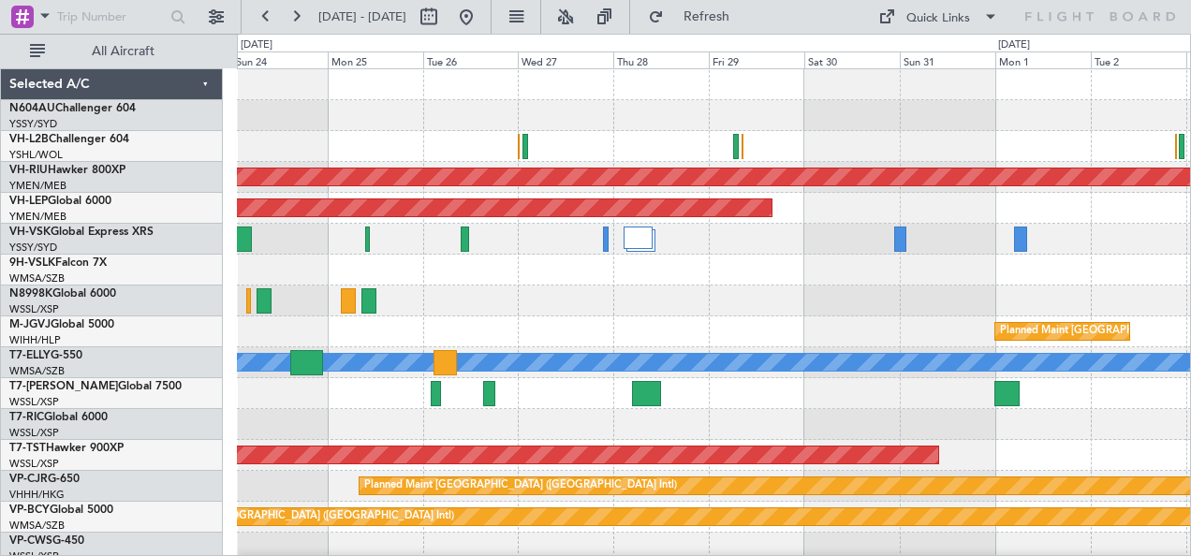
click at [674, 155] on div at bounding box center [714, 146] width 954 height 31
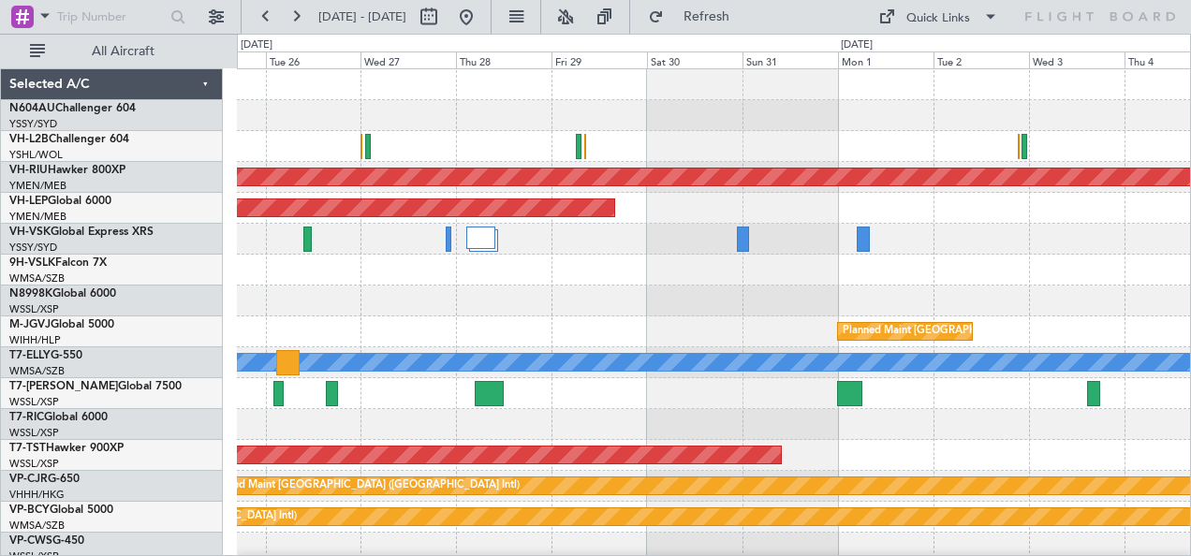
click at [648, 135] on div at bounding box center [714, 146] width 954 height 31
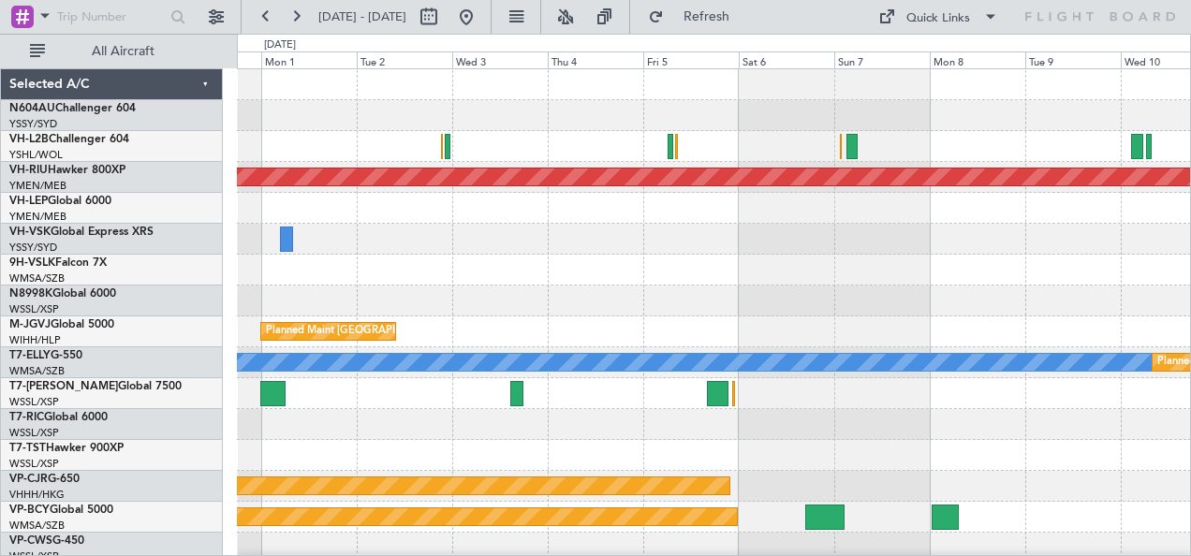
click at [575, 150] on div "Planned Maint [GEOGRAPHIC_DATA] ([GEOGRAPHIC_DATA]) Unplanned Maint Wichita (Wi…" at bounding box center [714, 316] width 954 height 495
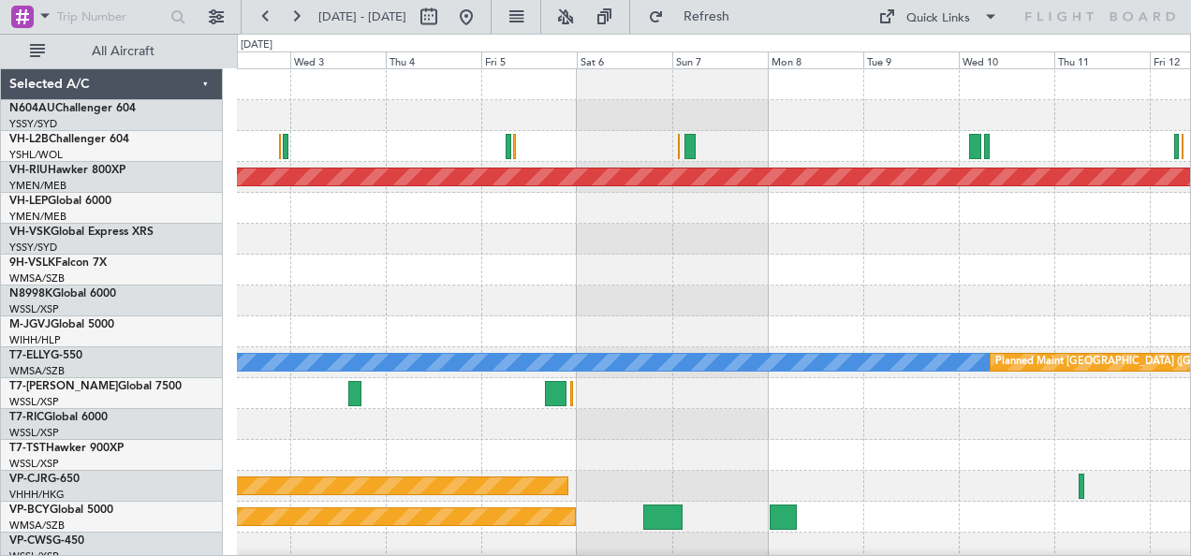
click at [731, 133] on div at bounding box center [714, 146] width 954 height 31
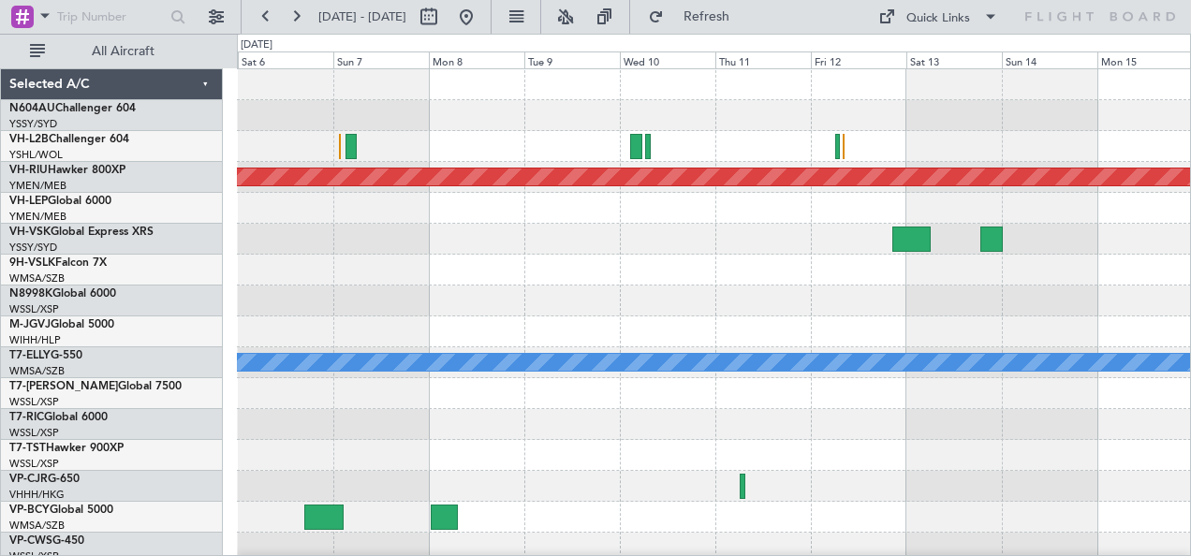
click at [583, 166] on div "Planned Maint [GEOGRAPHIC_DATA] ([GEOGRAPHIC_DATA]) Planned Maint [GEOGRAPHIC_D…" at bounding box center [714, 316] width 954 height 495
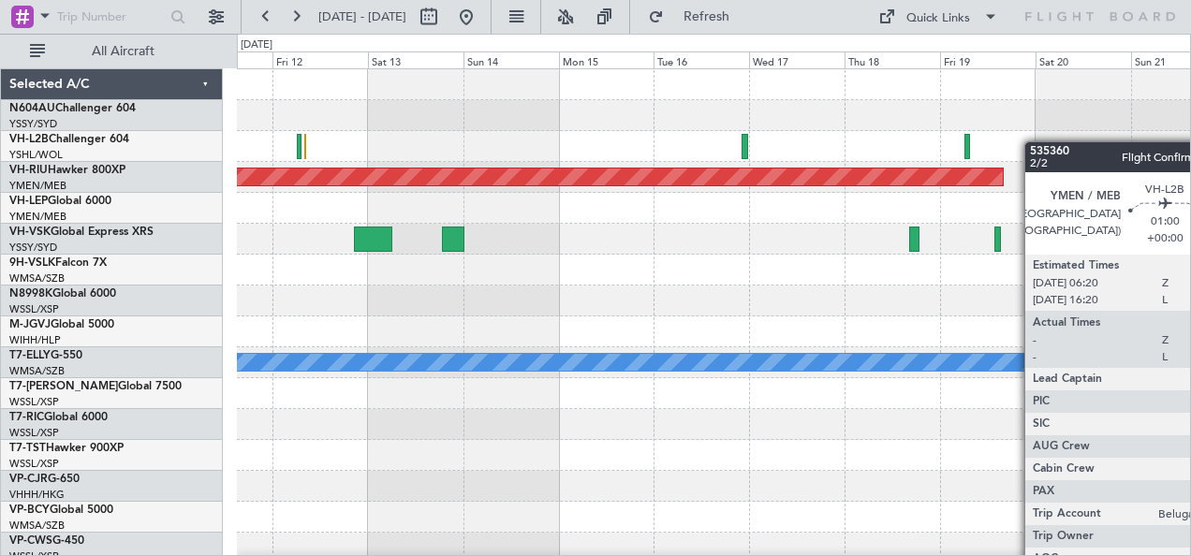
click at [742, 146] on div at bounding box center [714, 146] width 954 height 31
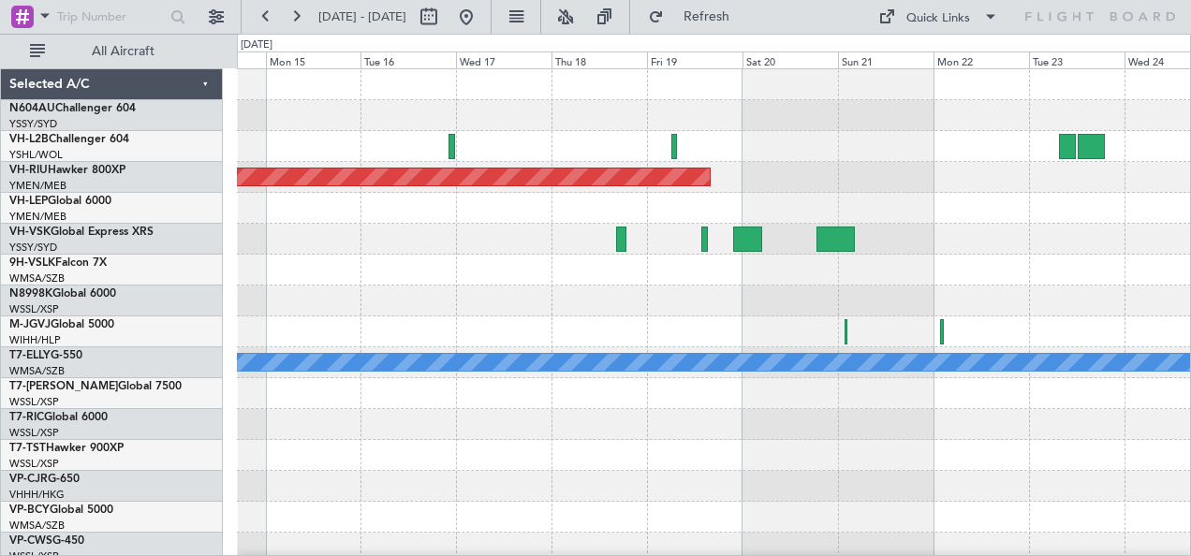
click at [613, 148] on div at bounding box center [714, 146] width 954 height 31
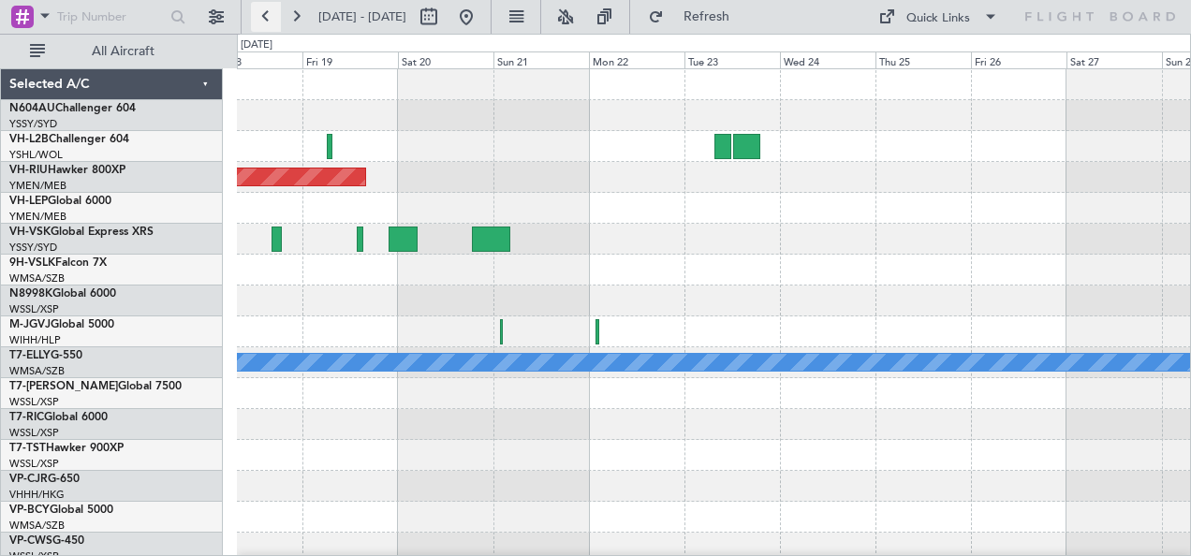
click at [266, 15] on button at bounding box center [266, 17] width 30 height 30
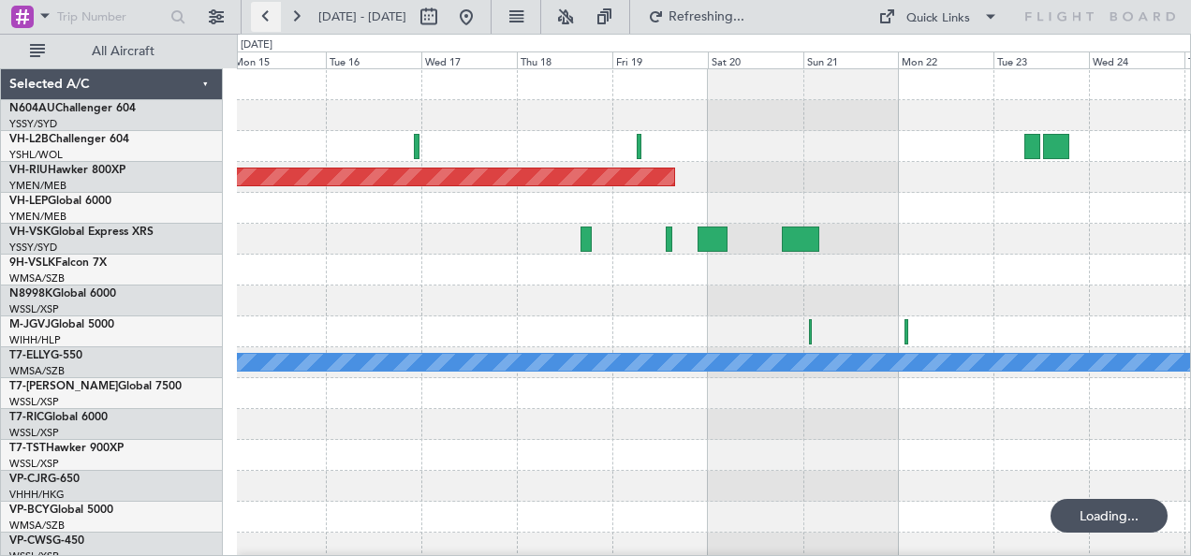
click at [266, 15] on button at bounding box center [266, 17] width 30 height 30
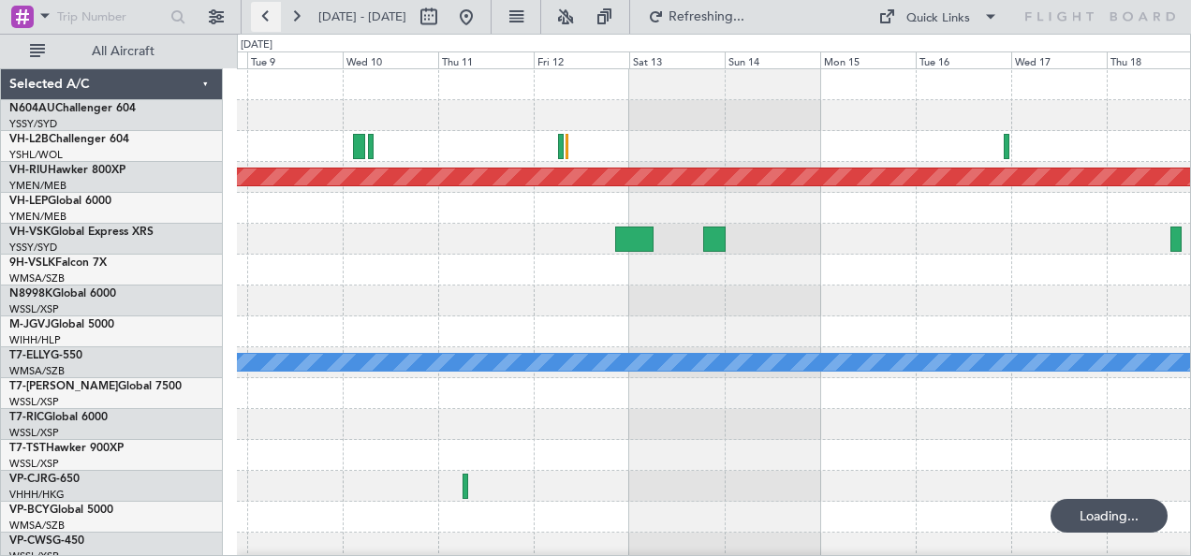
click at [266, 15] on button at bounding box center [266, 17] width 30 height 30
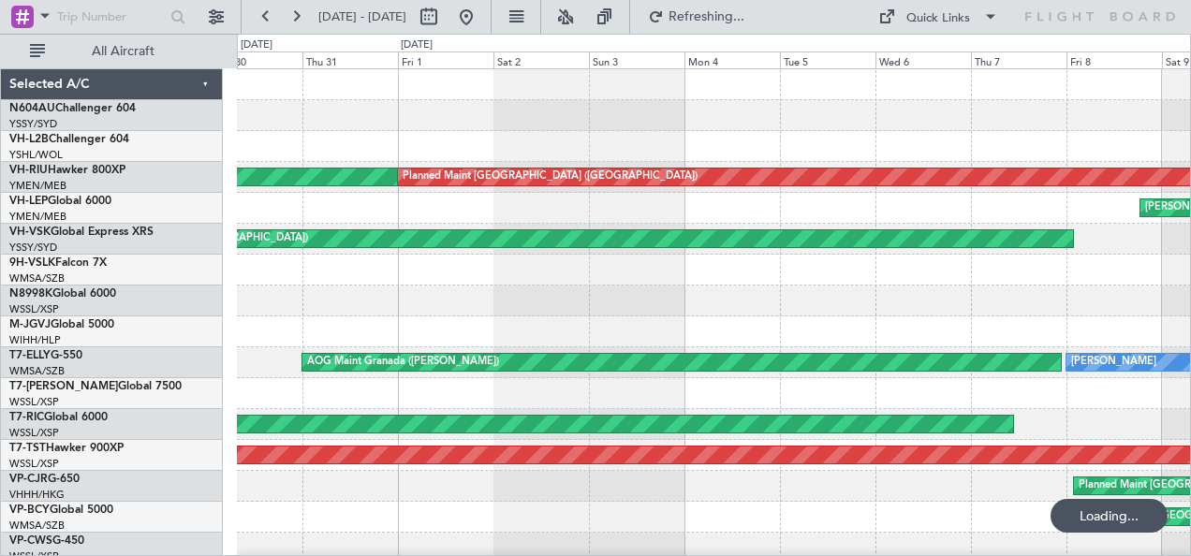
click at [436, 153] on div at bounding box center [714, 146] width 954 height 31
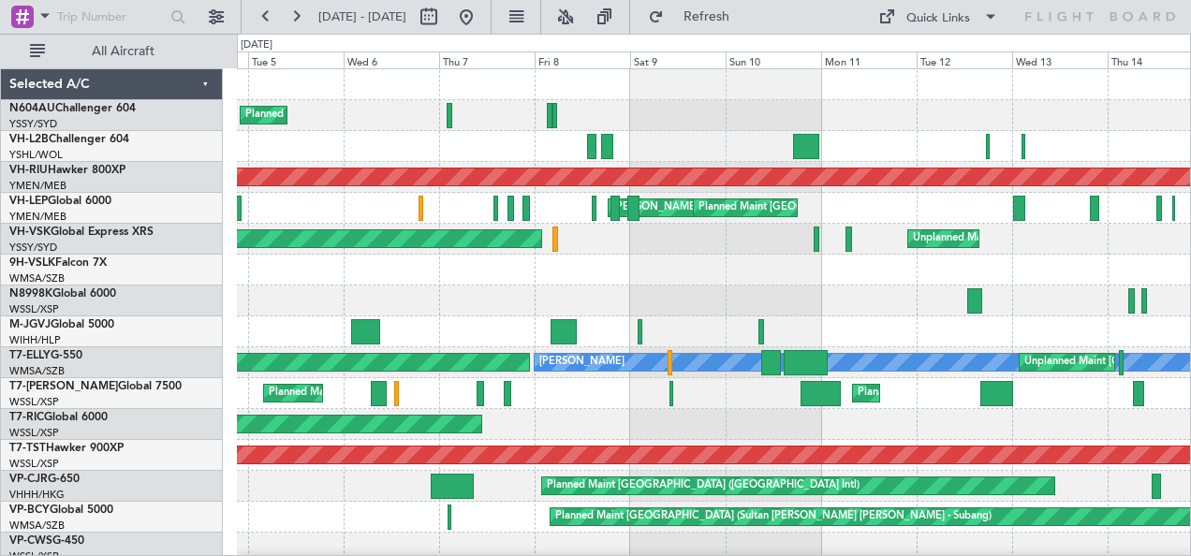
click at [229, 156] on div "Planned Maint Sydney ([PERSON_NAME] Intl) Planned Maint [GEOGRAPHIC_DATA] ([GEO…" at bounding box center [595, 295] width 1191 height 523
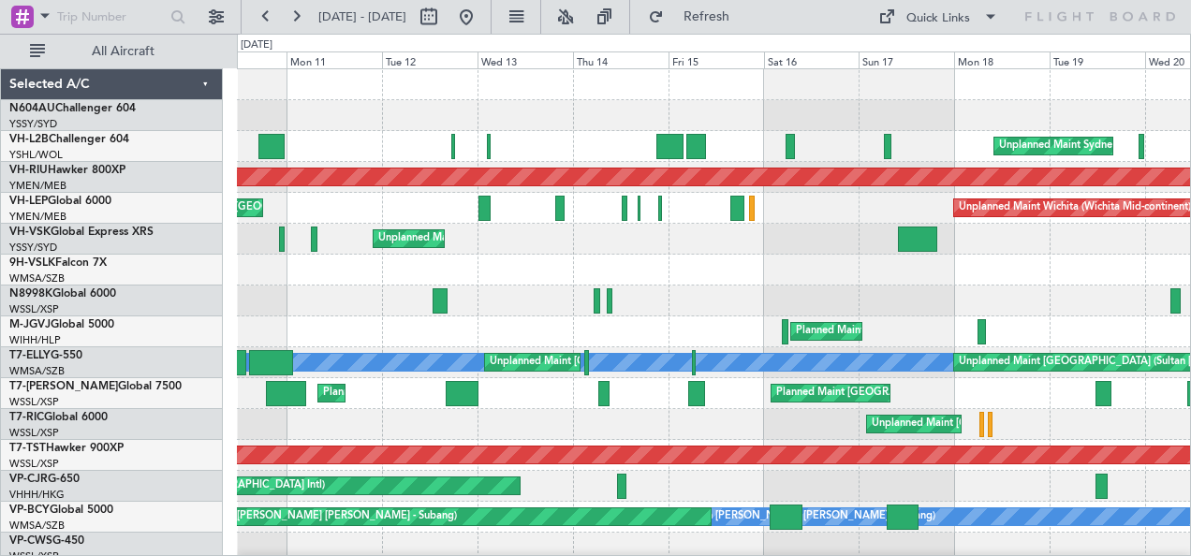
click at [203, 132] on div "Unplanned Maint Sydney ([PERSON_NAME] Intl) Planned Maint [GEOGRAPHIC_DATA] ([G…" at bounding box center [595, 295] width 1191 height 523
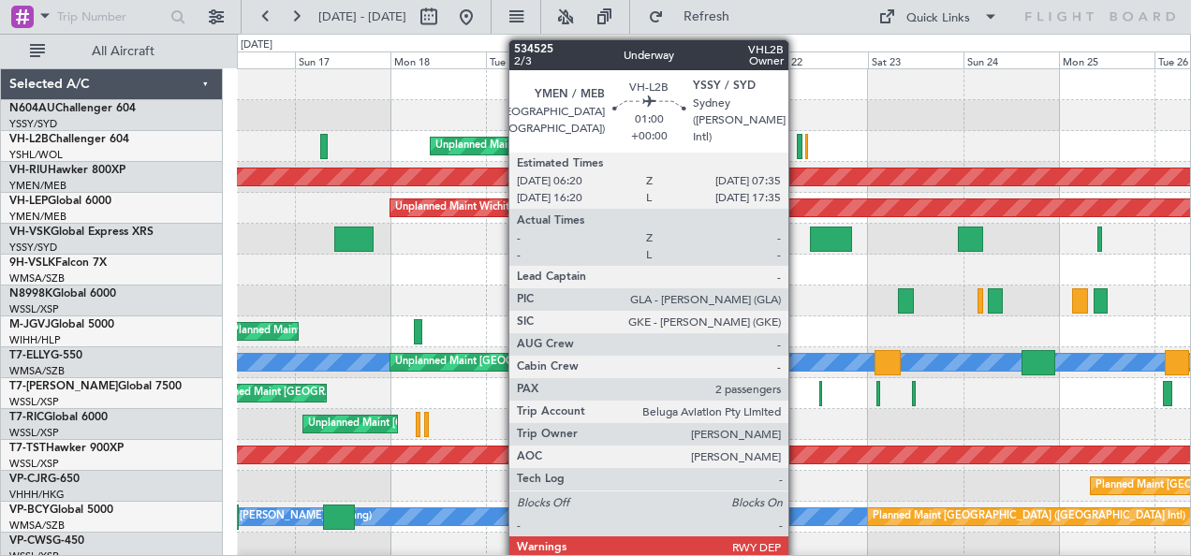
click at [798, 140] on div at bounding box center [800, 146] width 6 height 25
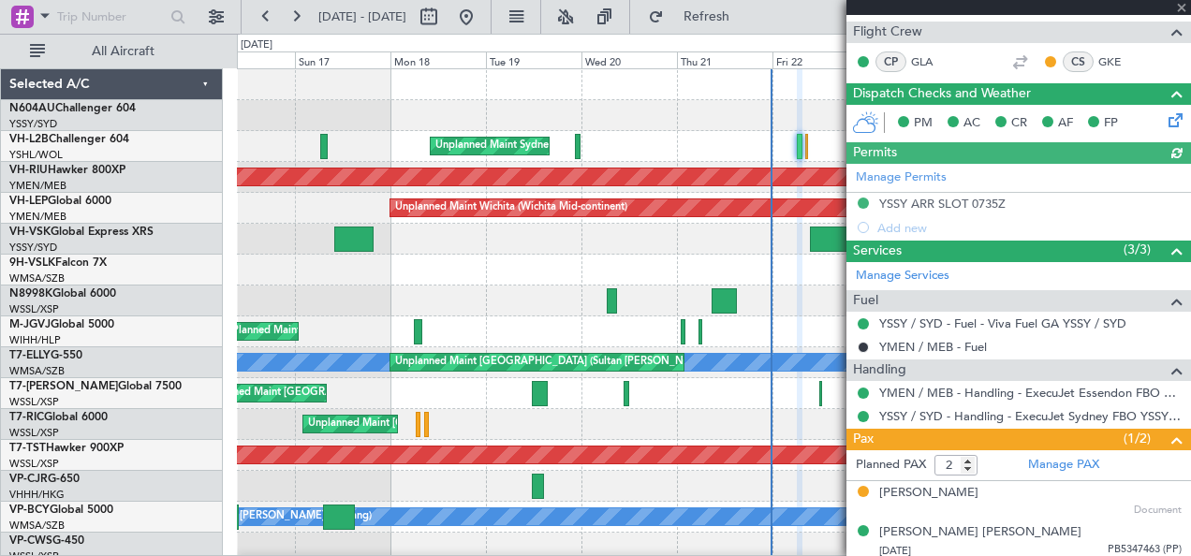
scroll to position [283, 0]
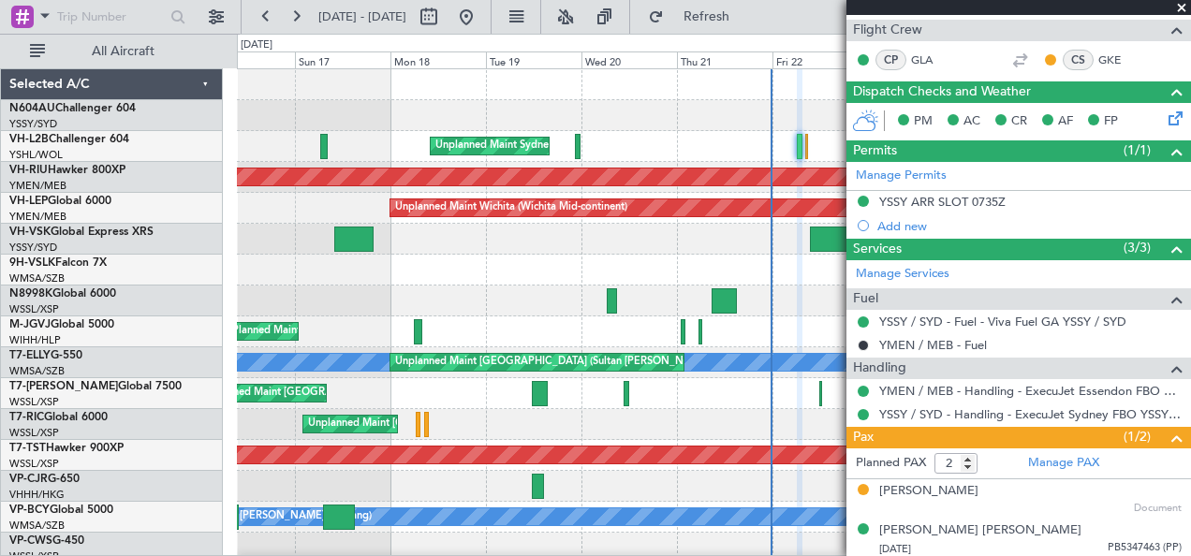
click at [1184, 9] on span at bounding box center [1182, 8] width 19 height 17
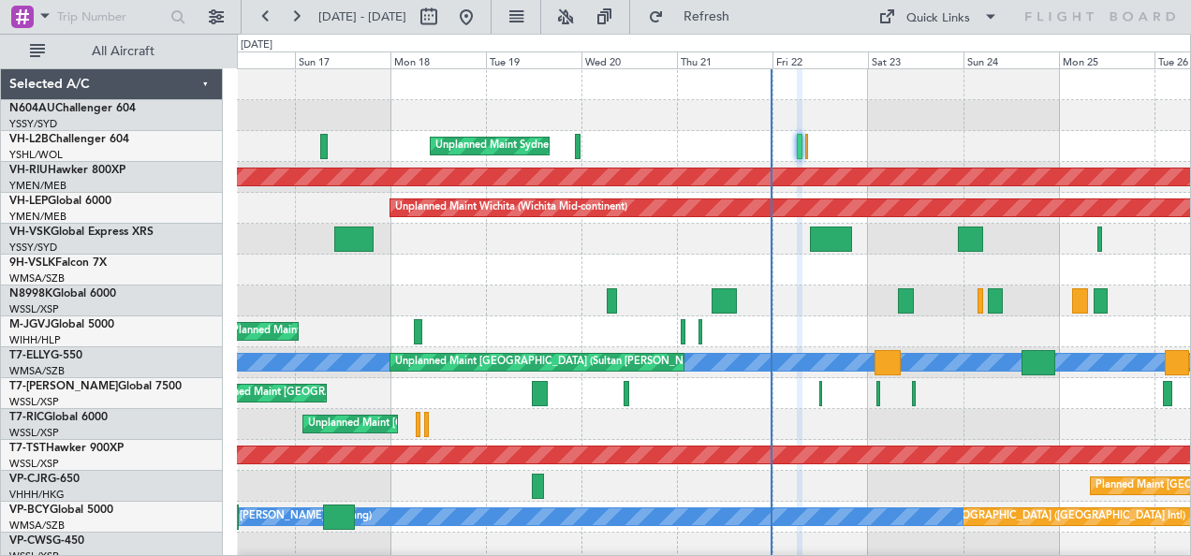
type input "0"
